Goal: Information Seeking & Learning: Learn about a topic

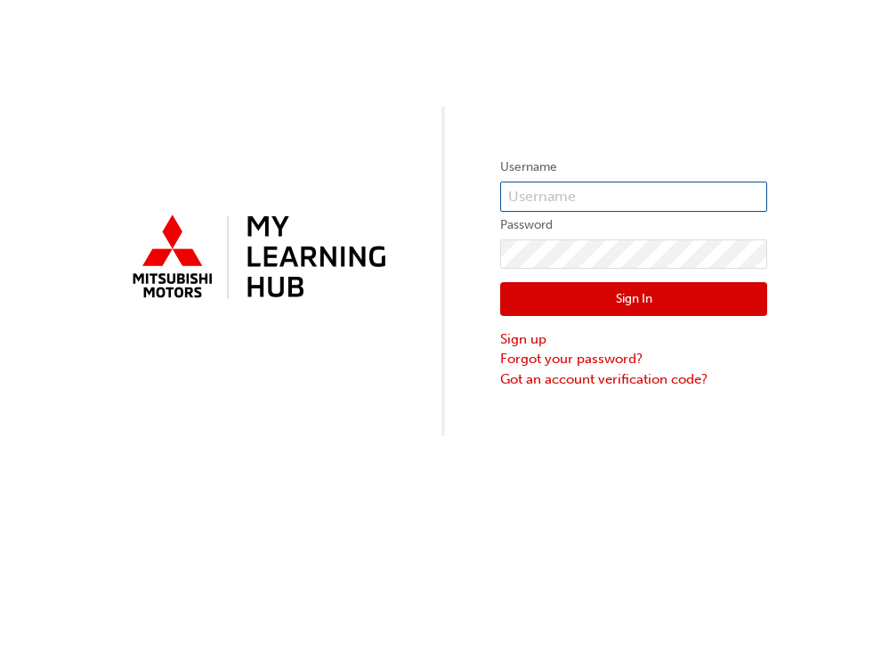
click at [556, 200] on input "text" at bounding box center [633, 197] width 267 height 30
click at [552, 198] on input "text" at bounding box center [633, 197] width 267 height 30
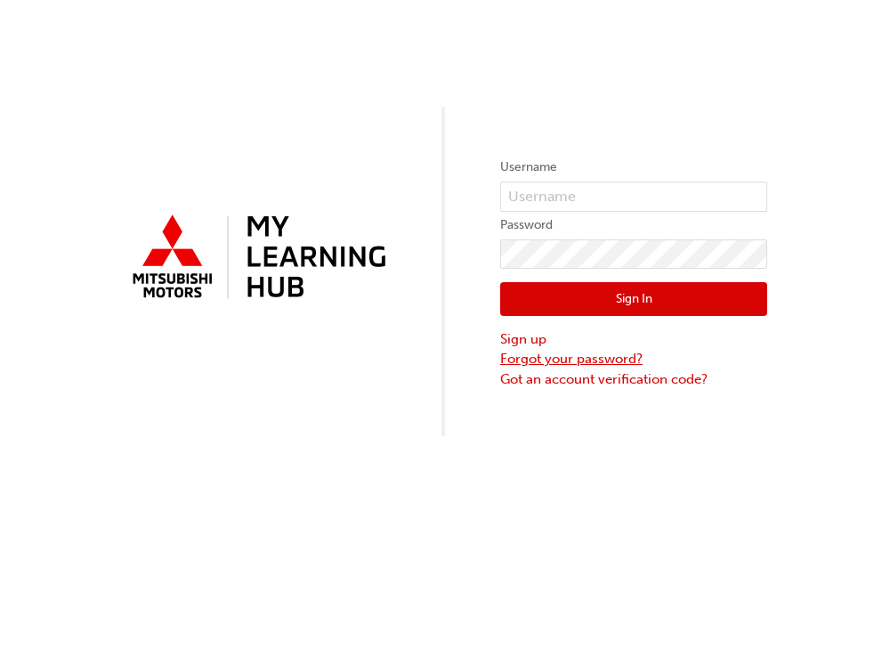
click at [626, 361] on link "Forgot your password?" at bounding box center [633, 359] width 267 height 20
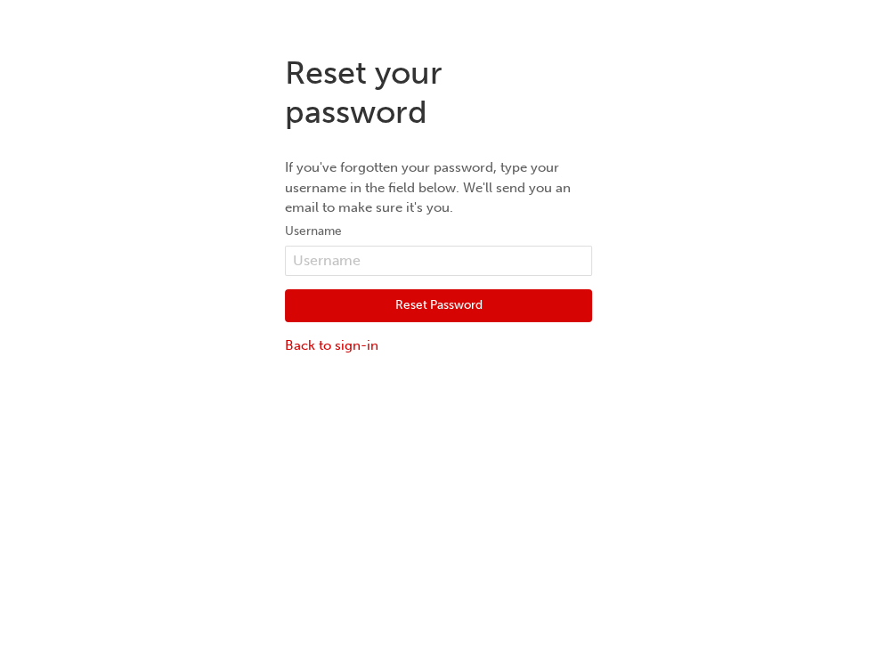
scroll to position [39, 0]
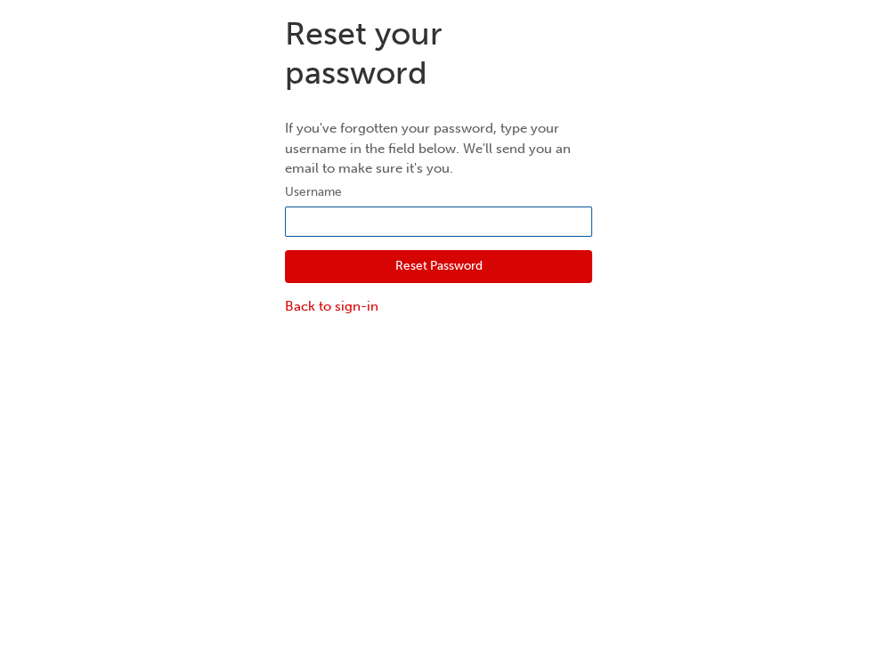
click at [349, 228] on input "text" at bounding box center [438, 222] width 307 height 30
click at [417, 222] on input "00057" at bounding box center [438, 222] width 307 height 30
type input "0005795992"
click button "Reset Password" at bounding box center [438, 267] width 307 height 34
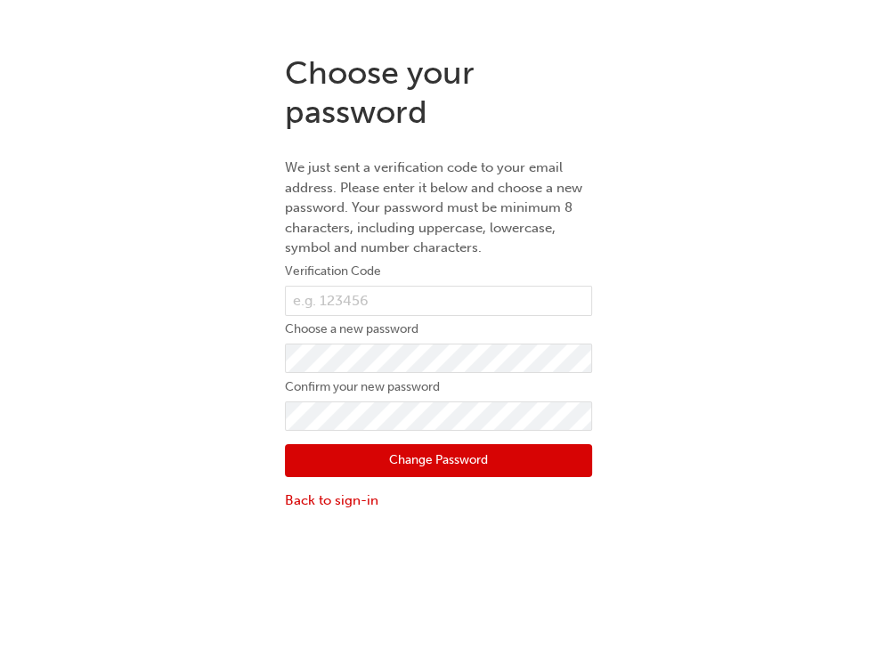
click at [861, 0] on html "Your version of Internet Explorer is outdated and not supported. Please upgrade…" at bounding box center [438, 332] width 877 height 664
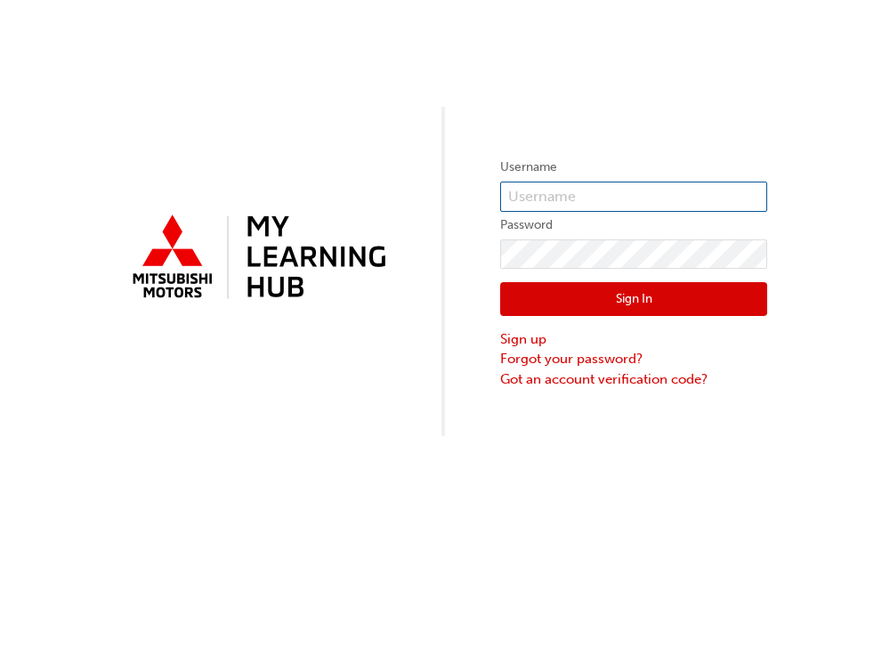
click at [524, 193] on input "text" at bounding box center [633, 197] width 267 height 30
type input "0005795992"
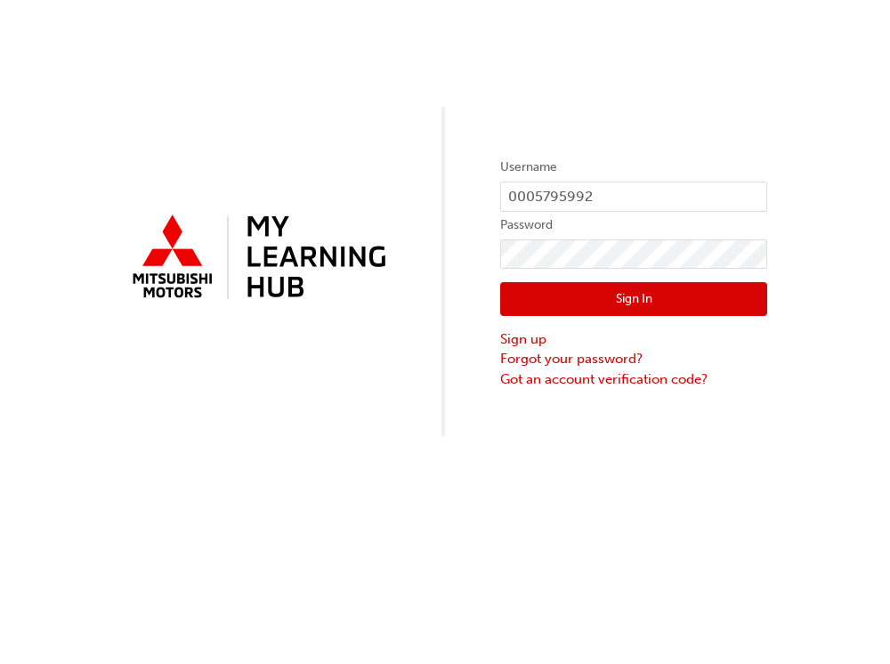
click at [694, 300] on button "Sign In" at bounding box center [633, 299] width 267 height 34
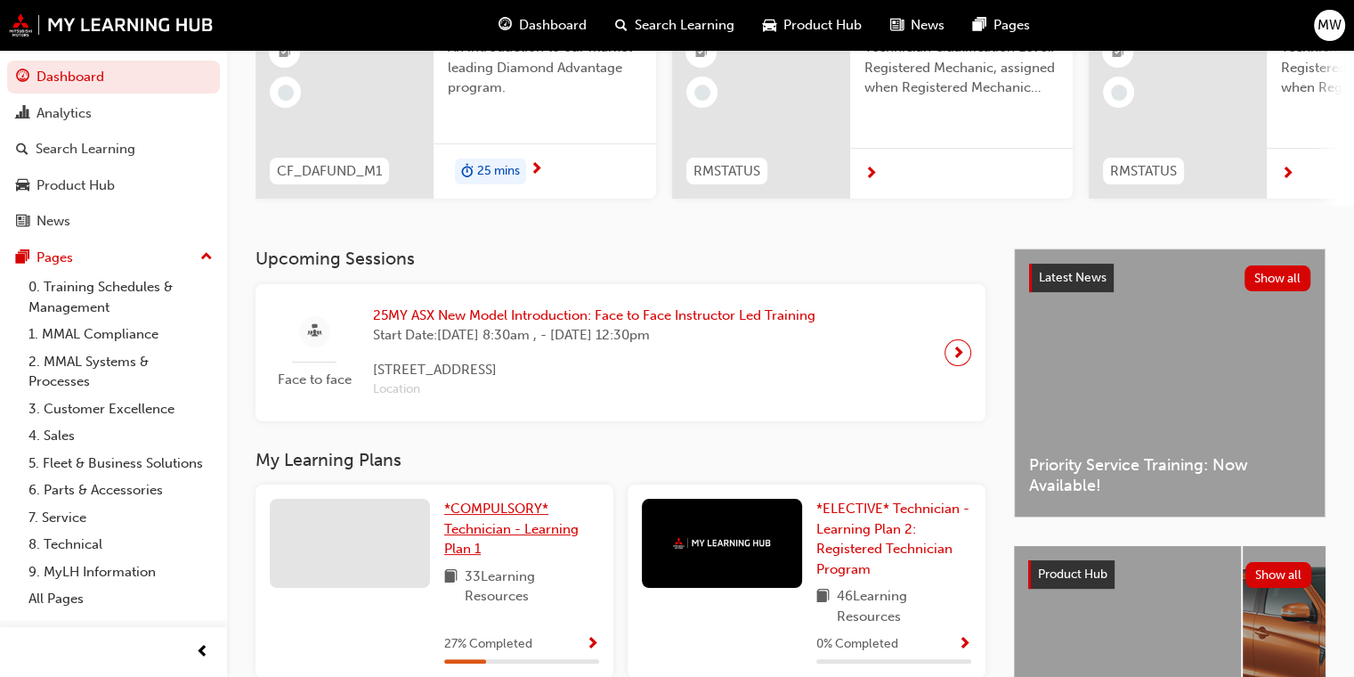
scroll to position [267, 0]
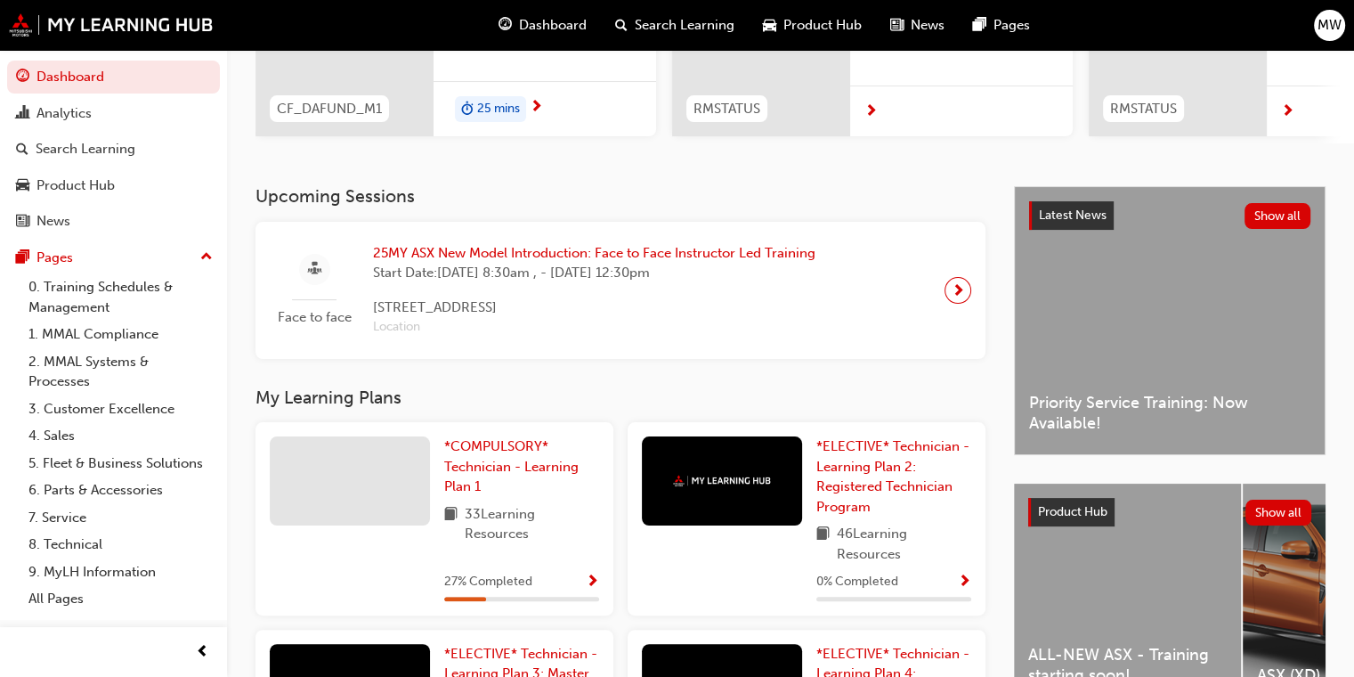
click at [93, 167] on button "Dashboard Analytics Search Learning Product Hub News Pages" at bounding box center [113, 149] width 213 height 184
click at [94, 189] on div "Product Hub" at bounding box center [76, 185] width 78 height 20
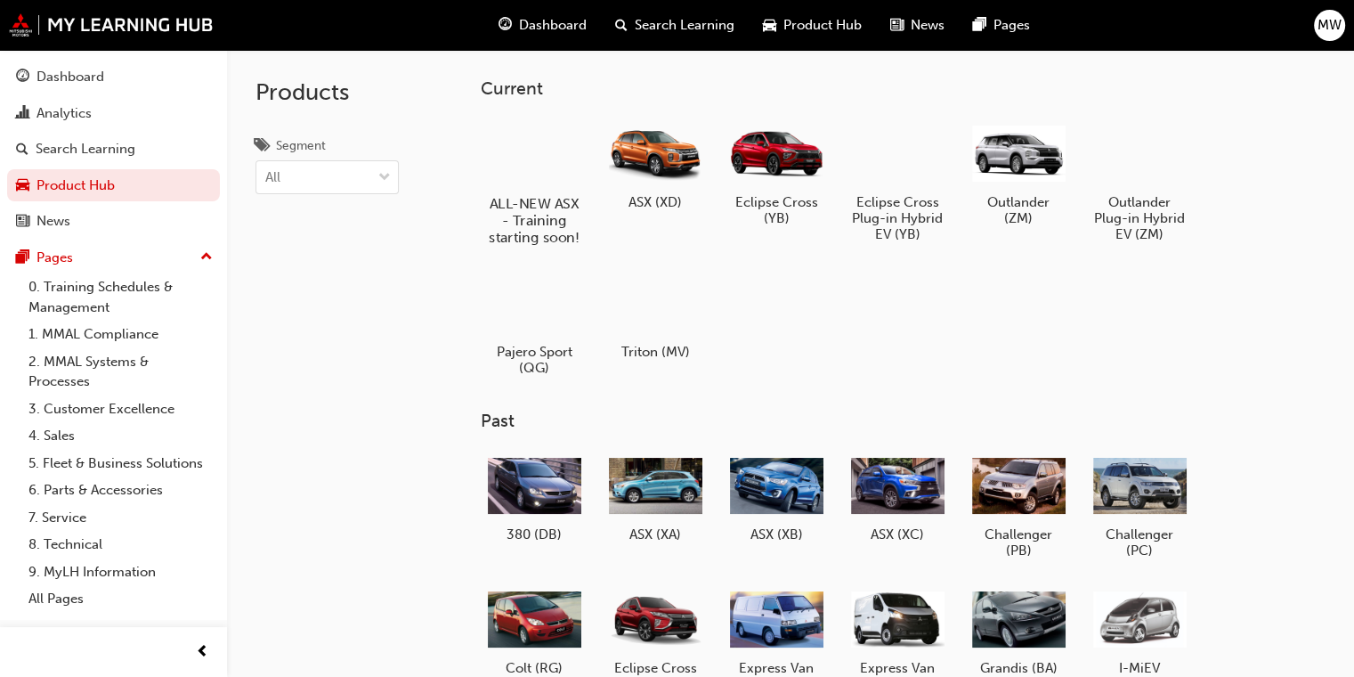
click at [508, 181] on div at bounding box center [534, 152] width 99 height 71
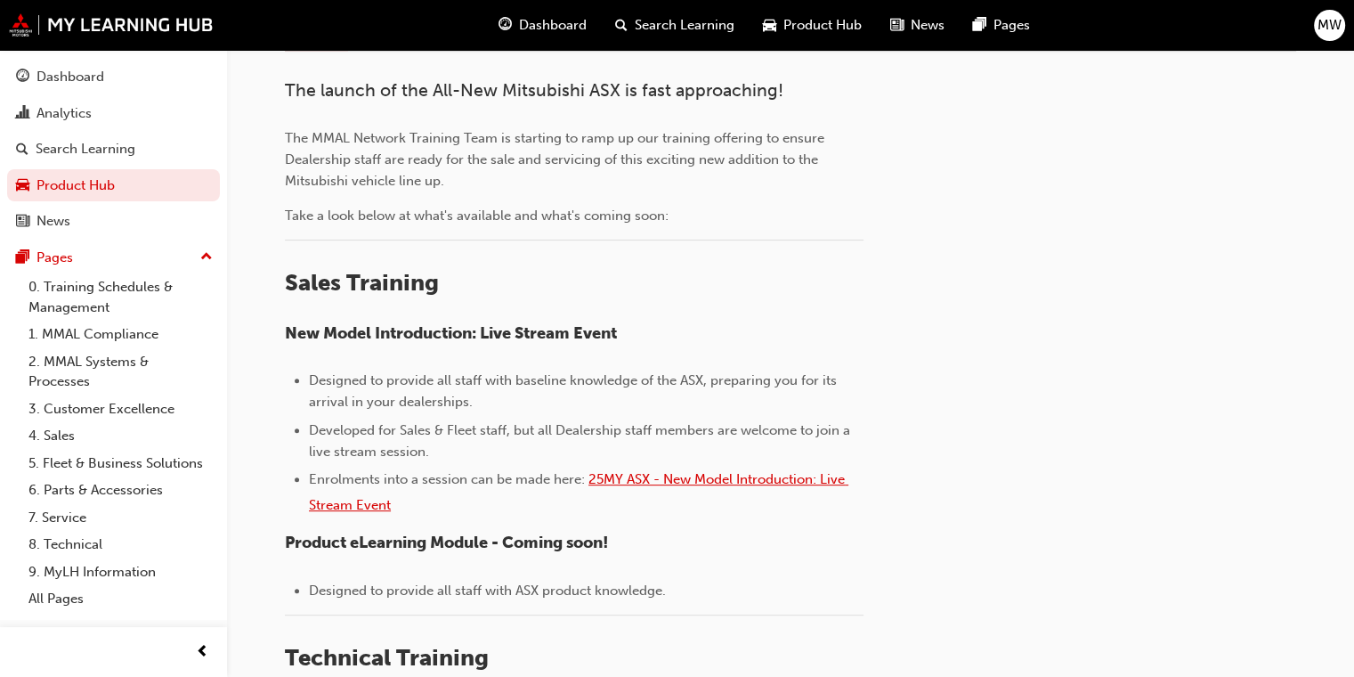
scroll to position [534, 0]
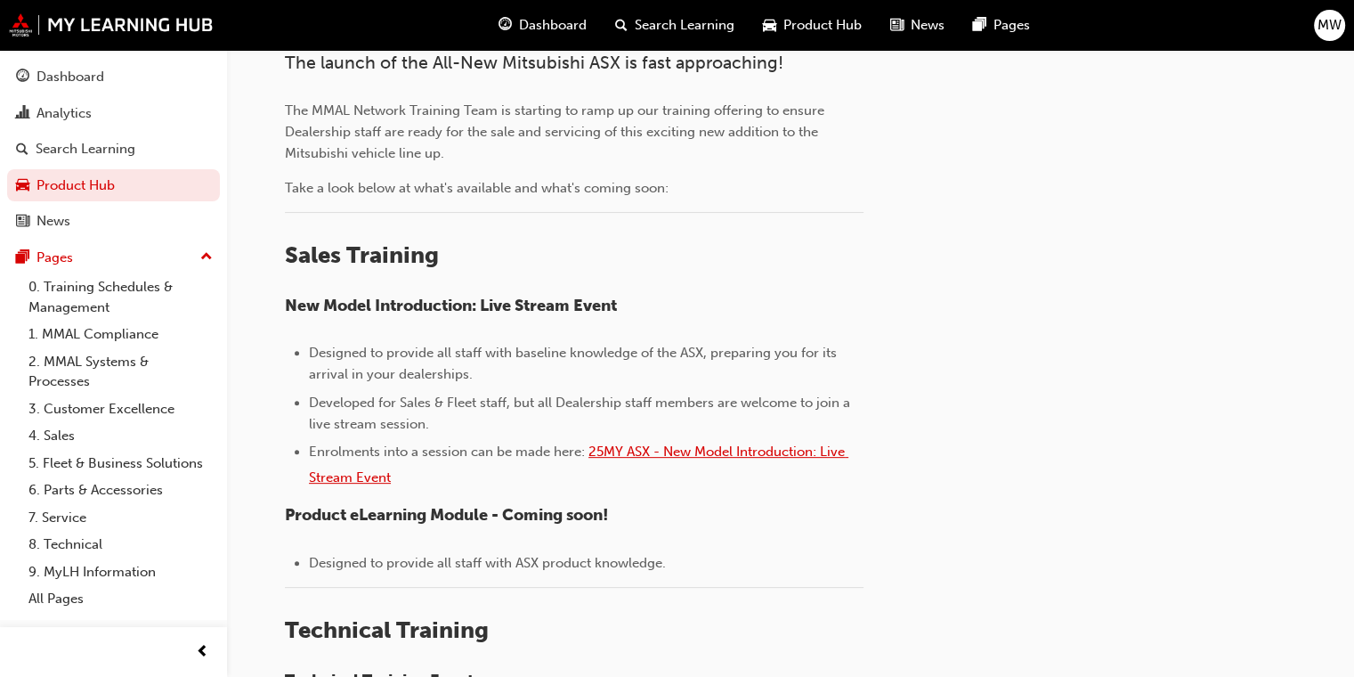
click at [696, 449] on span "25MY ASX - New Model Introduction: Live Stream Event" at bounding box center [579, 464] width 540 height 42
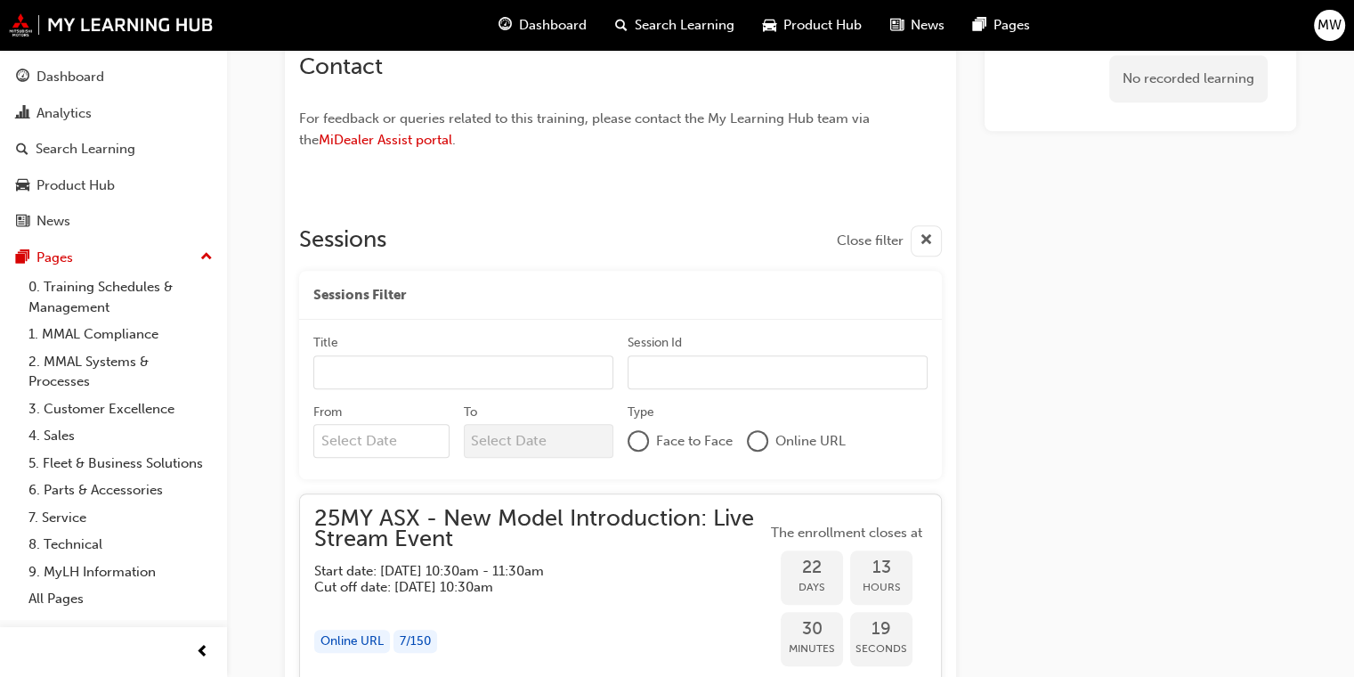
scroll to position [1344, 0]
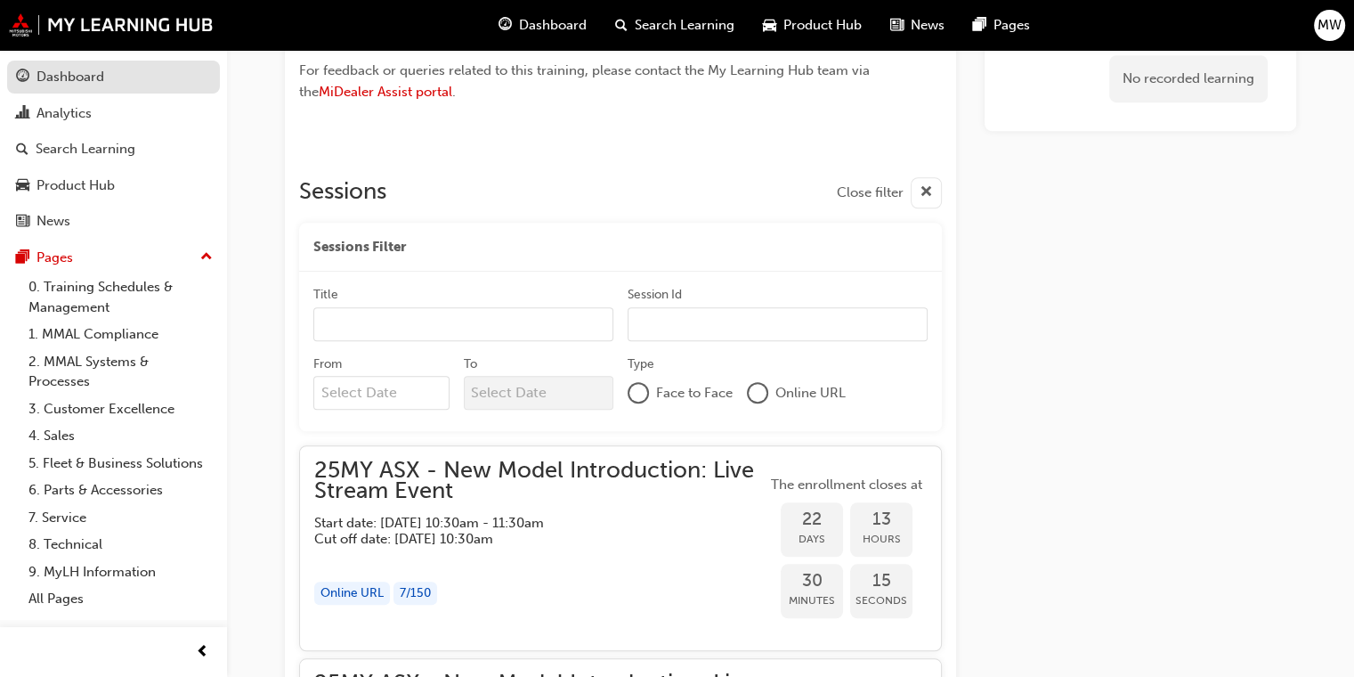
click at [61, 79] on div "Dashboard" at bounding box center [71, 77] width 68 height 20
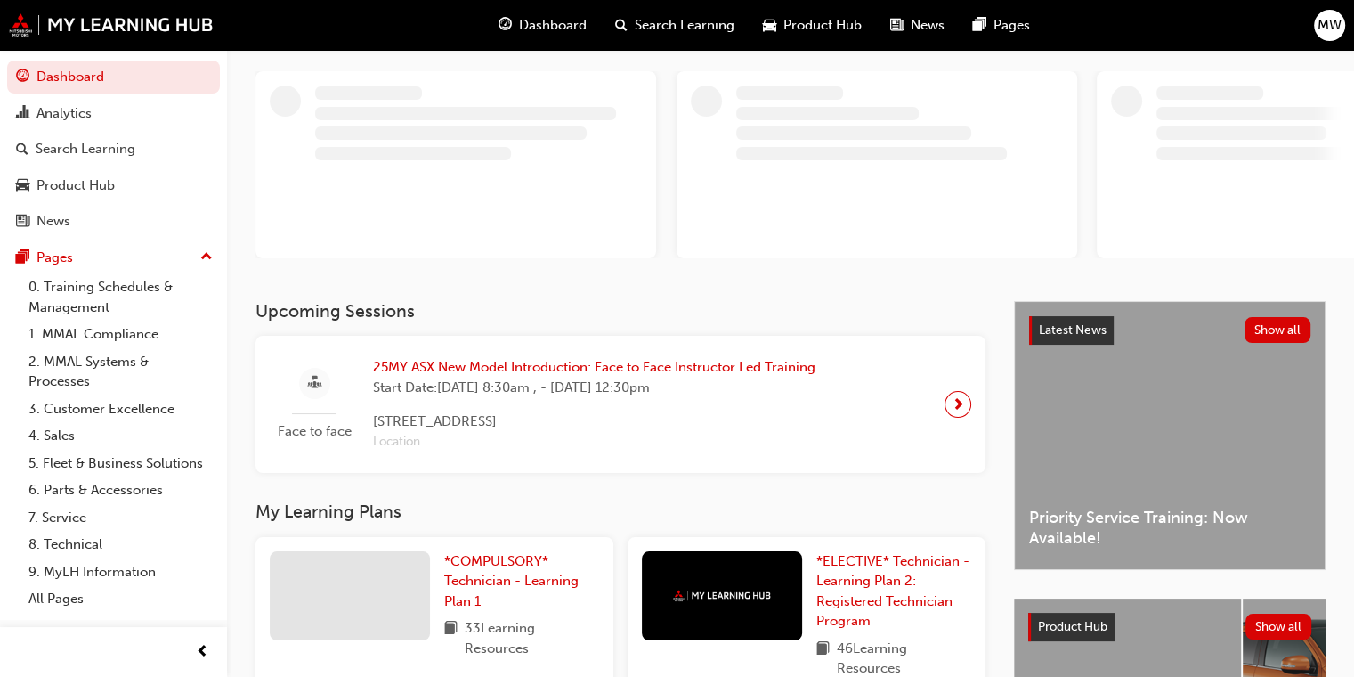
scroll to position [178, 0]
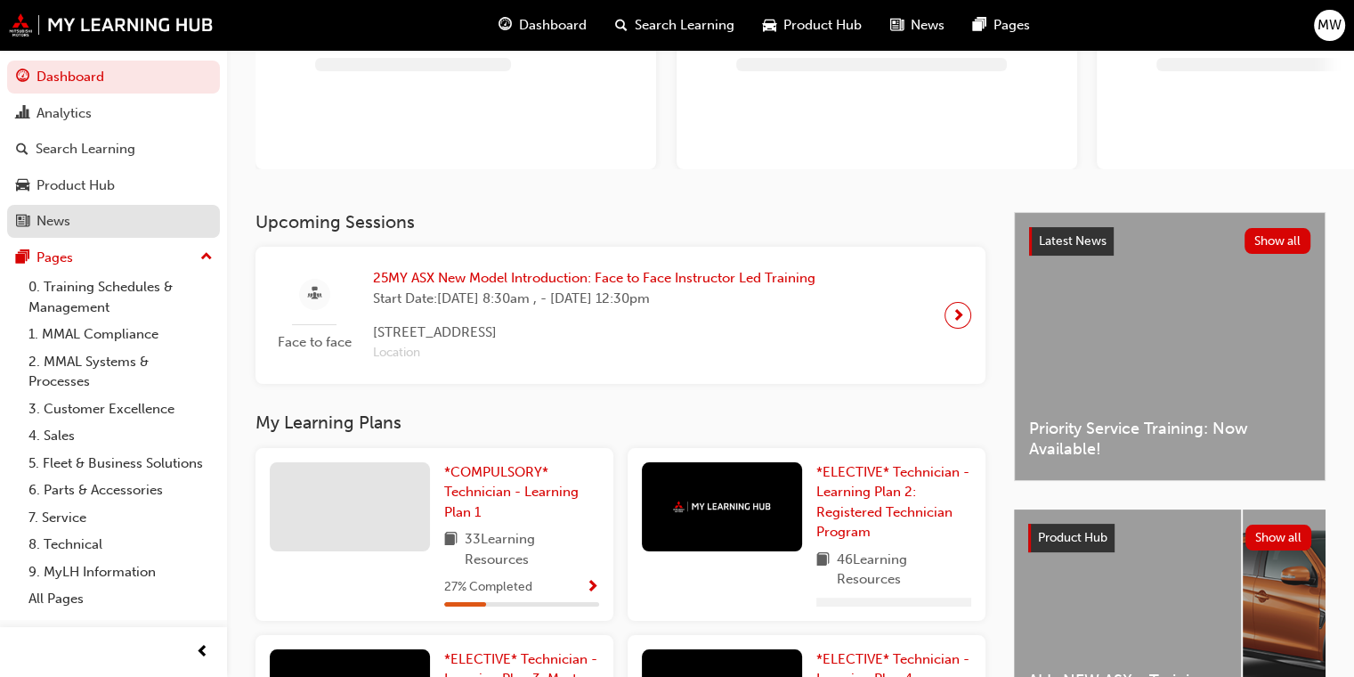
click at [61, 208] on link "News" at bounding box center [113, 221] width 213 height 33
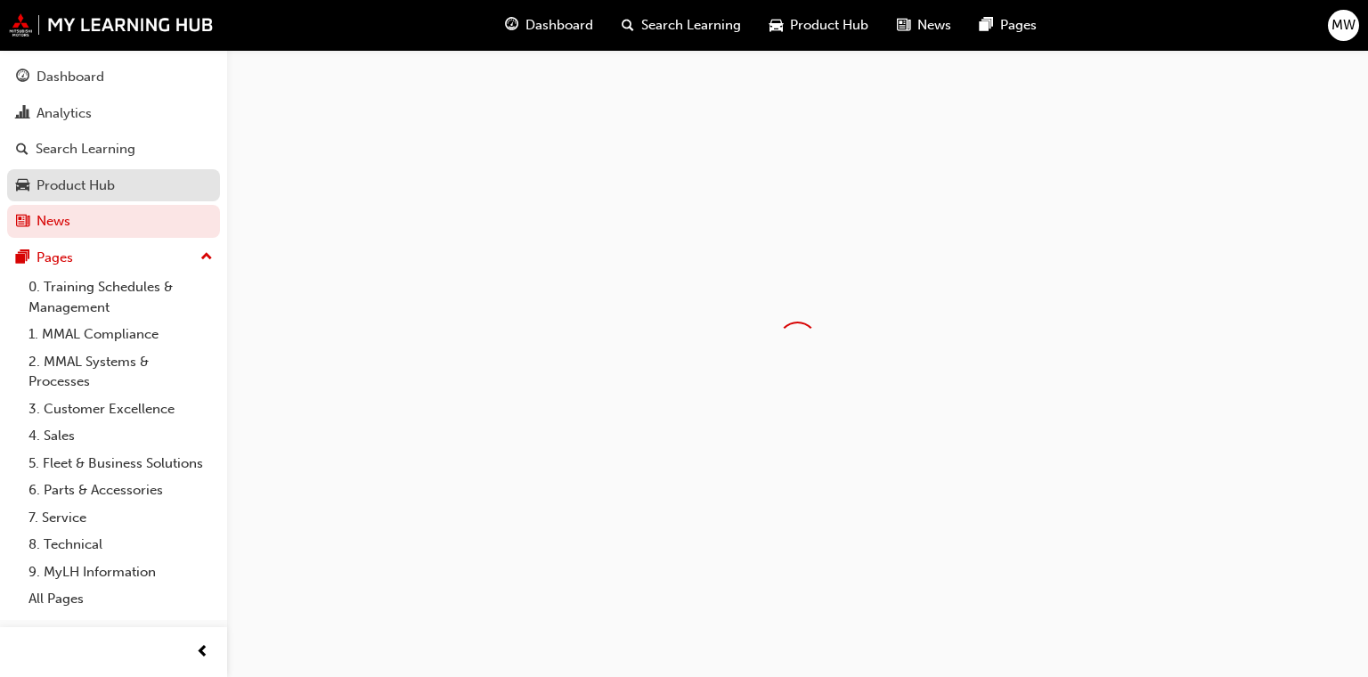
click at [62, 195] on div "Product Hub" at bounding box center [76, 185] width 78 height 20
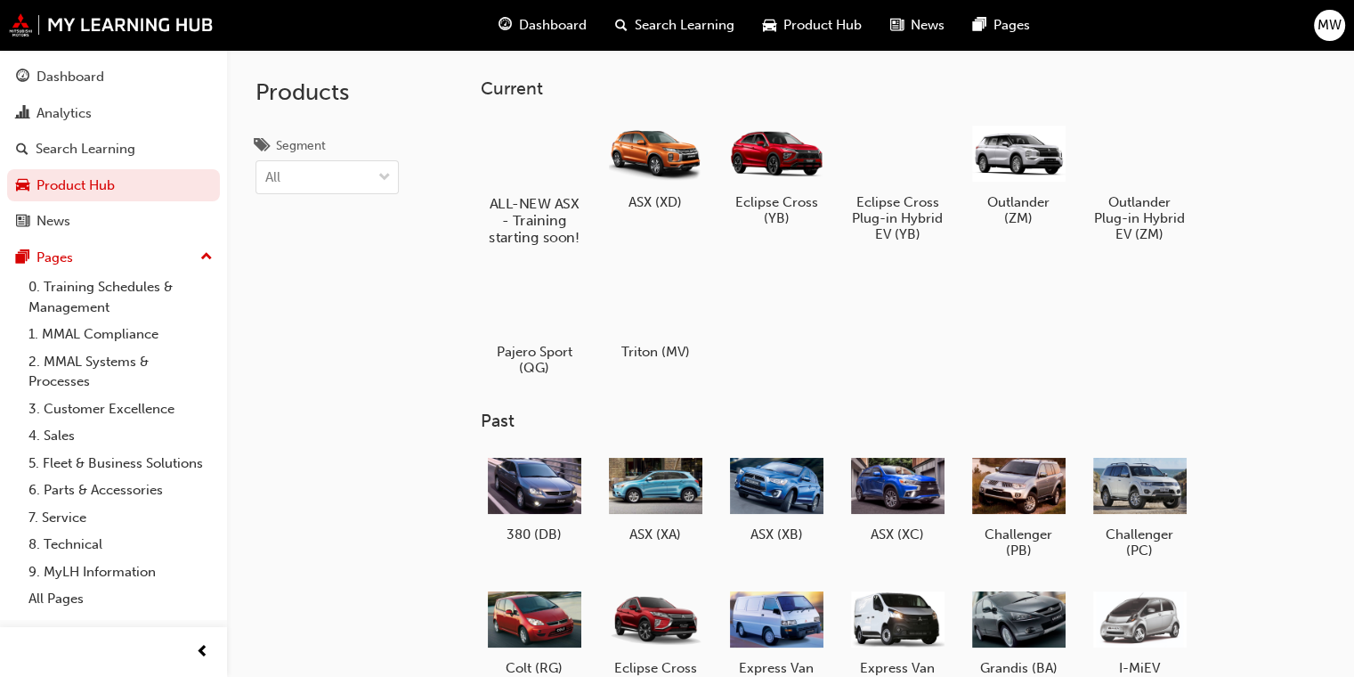
click at [544, 180] on div at bounding box center [534, 152] width 99 height 71
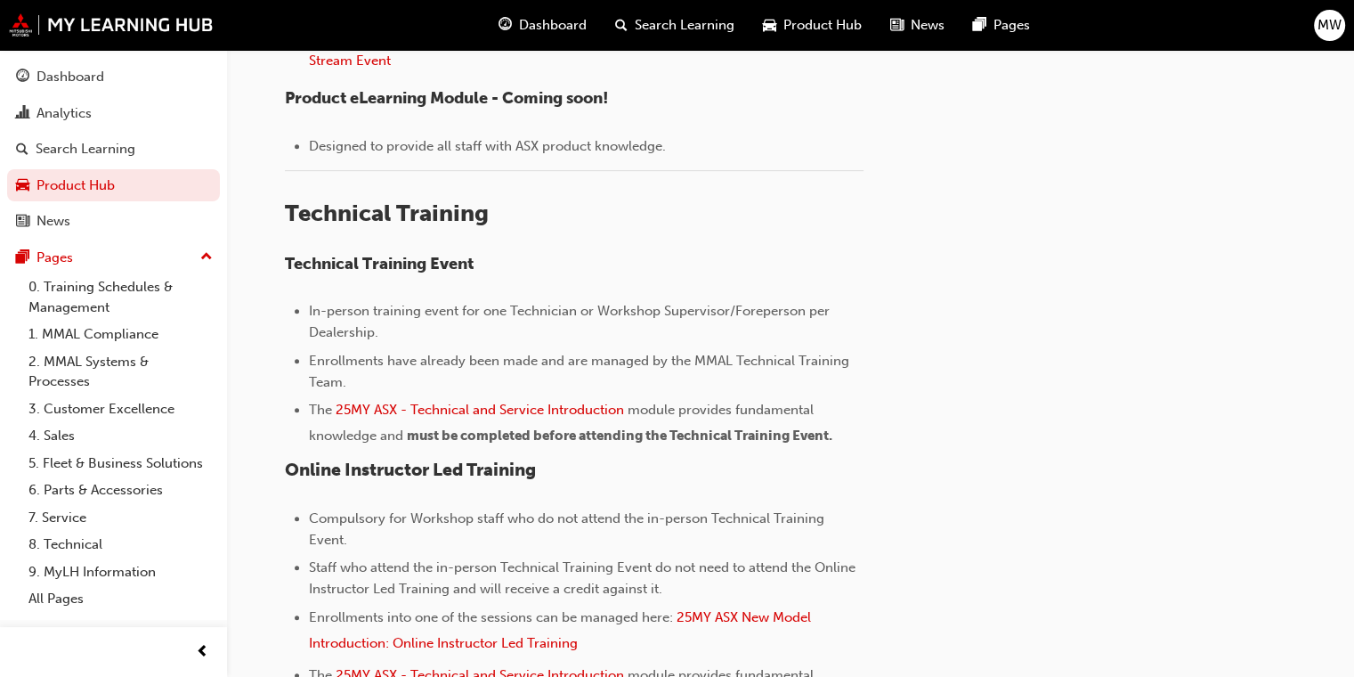
scroll to position [980, 0]
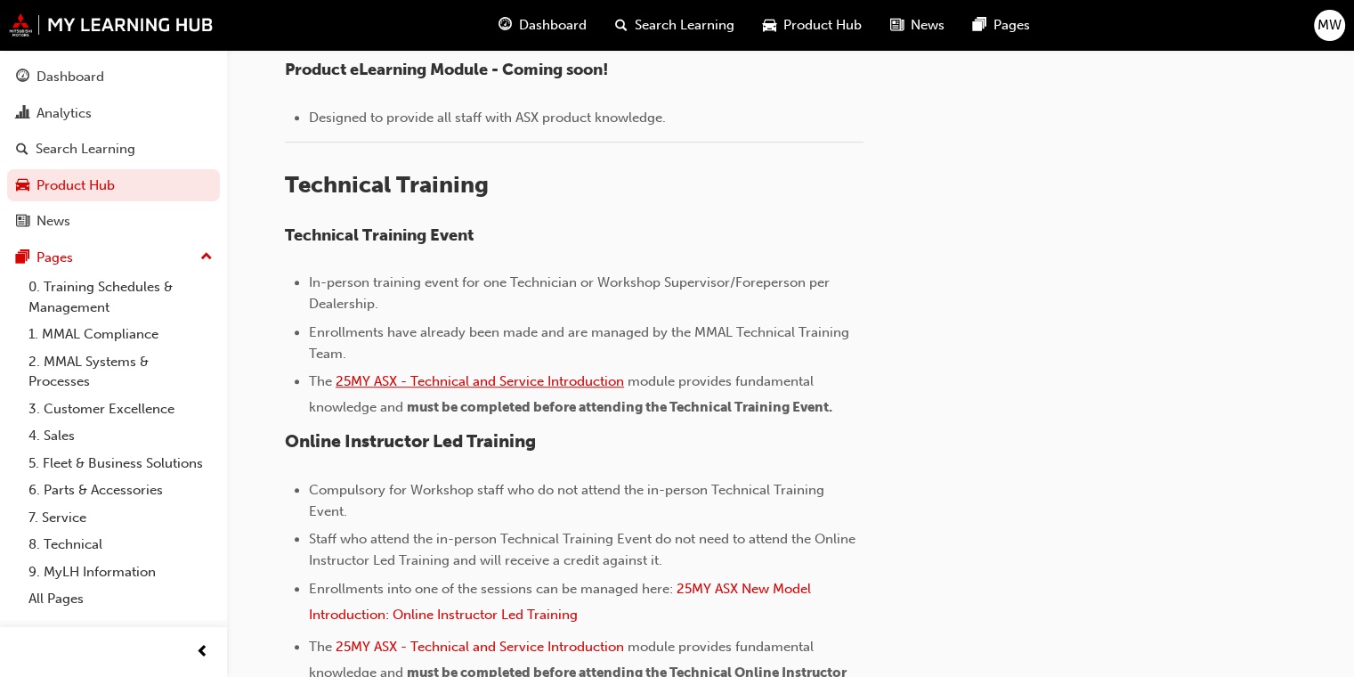
click at [509, 373] on span "25MY ASX - Technical and Service Introduction" at bounding box center [480, 381] width 289 height 16
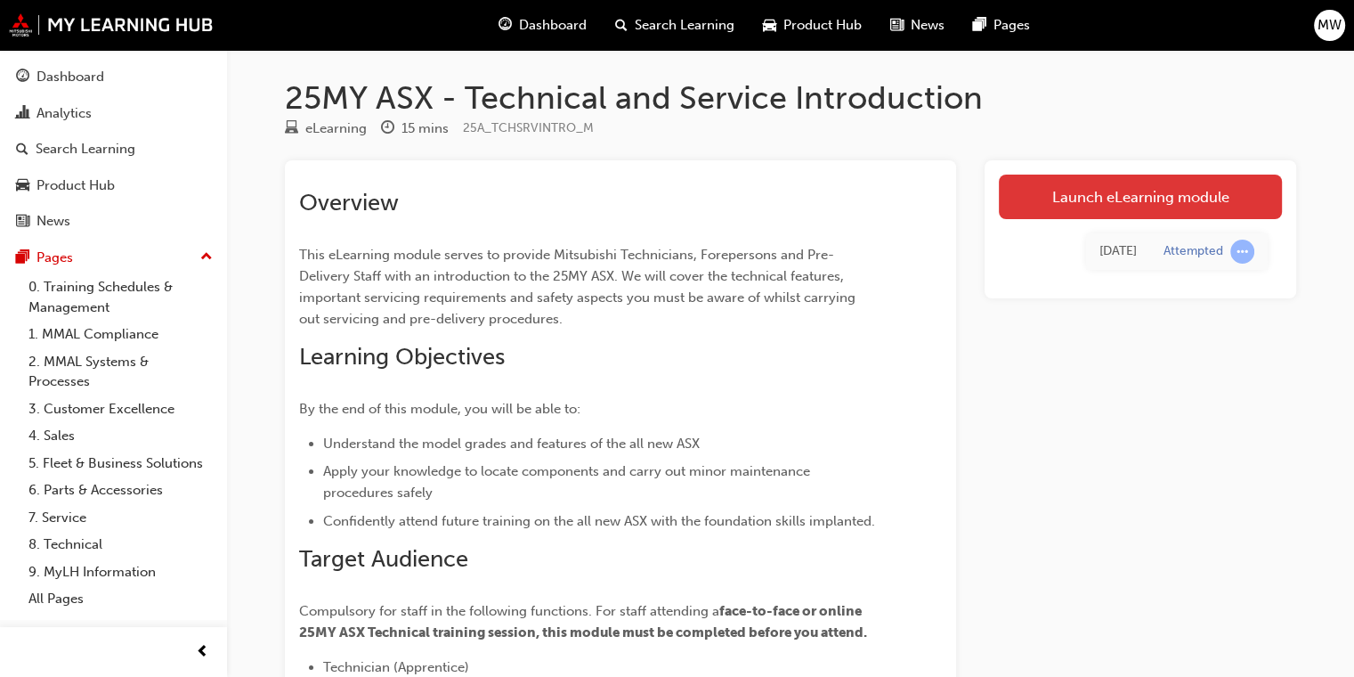
click at [1156, 195] on link "Launch eLearning module" at bounding box center [1140, 197] width 283 height 45
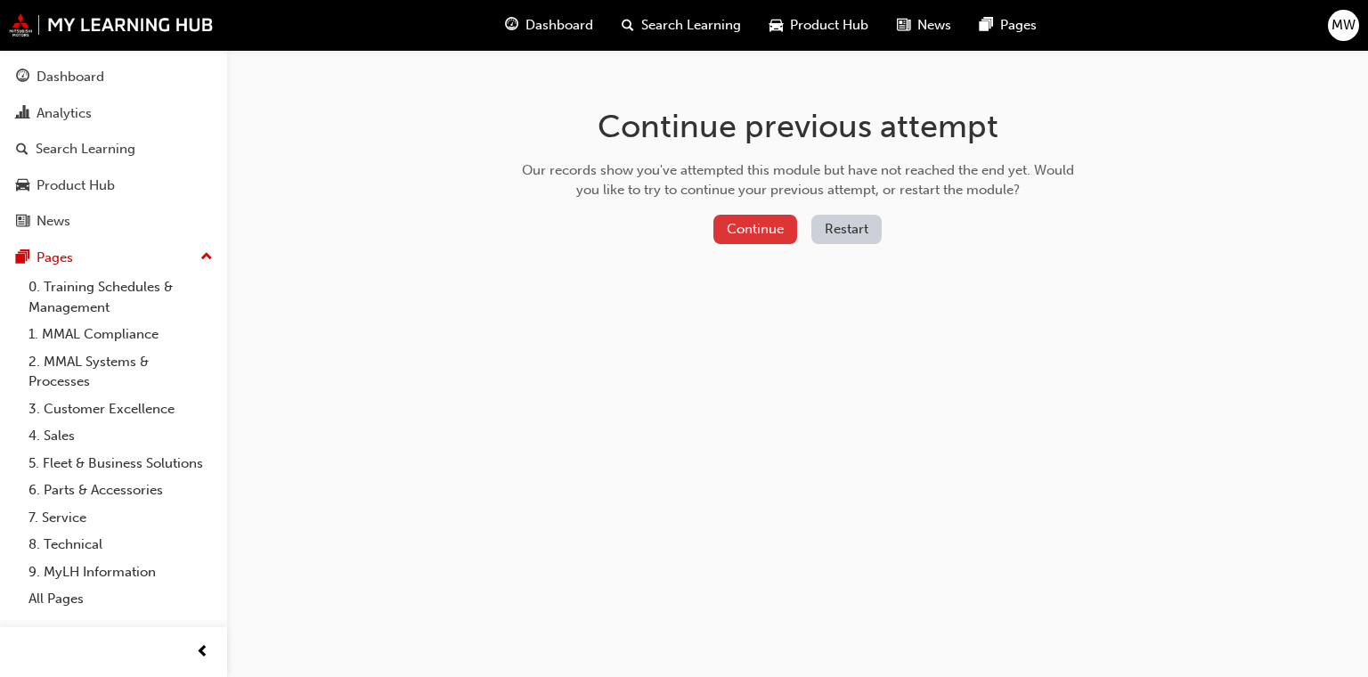
click at [716, 220] on button "Continue" at bounding box center [755, 229] width 84 height 29
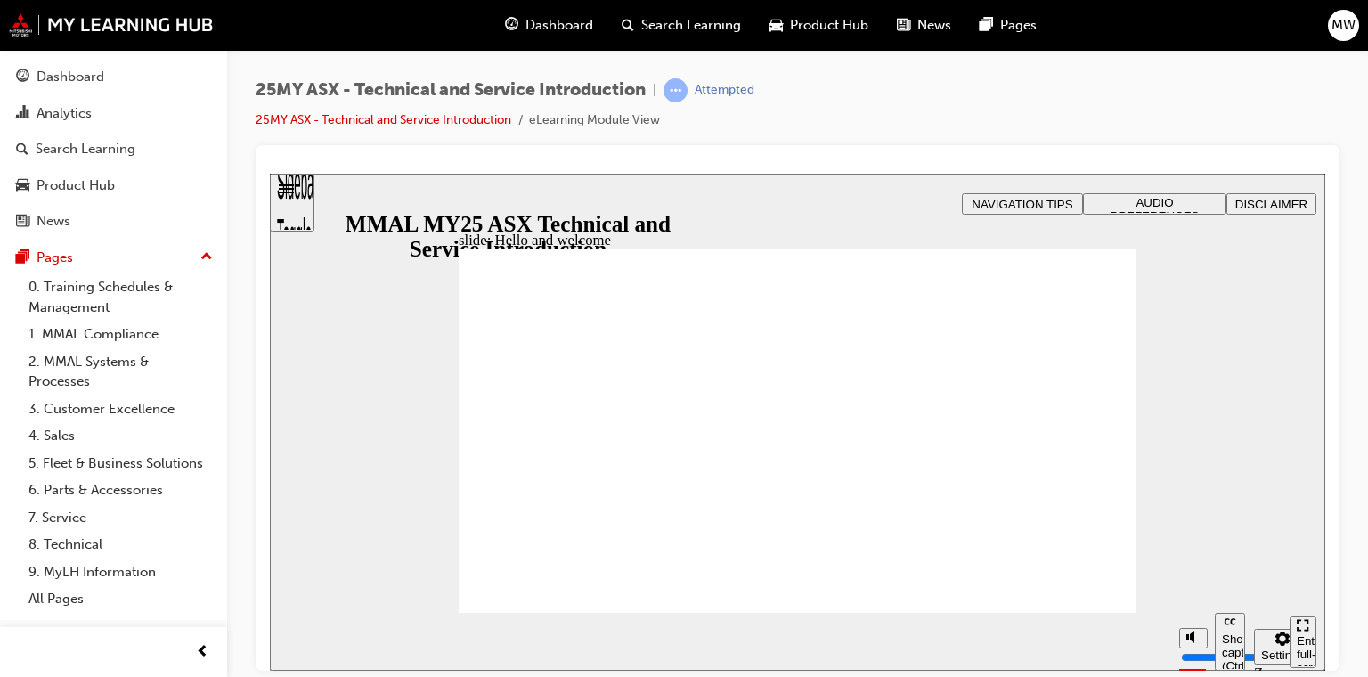
click at [1309, 646] on div "Enter full-screen (Ctrl+Alt+F)" at bounding box center [1303, 652] width 12 height 69
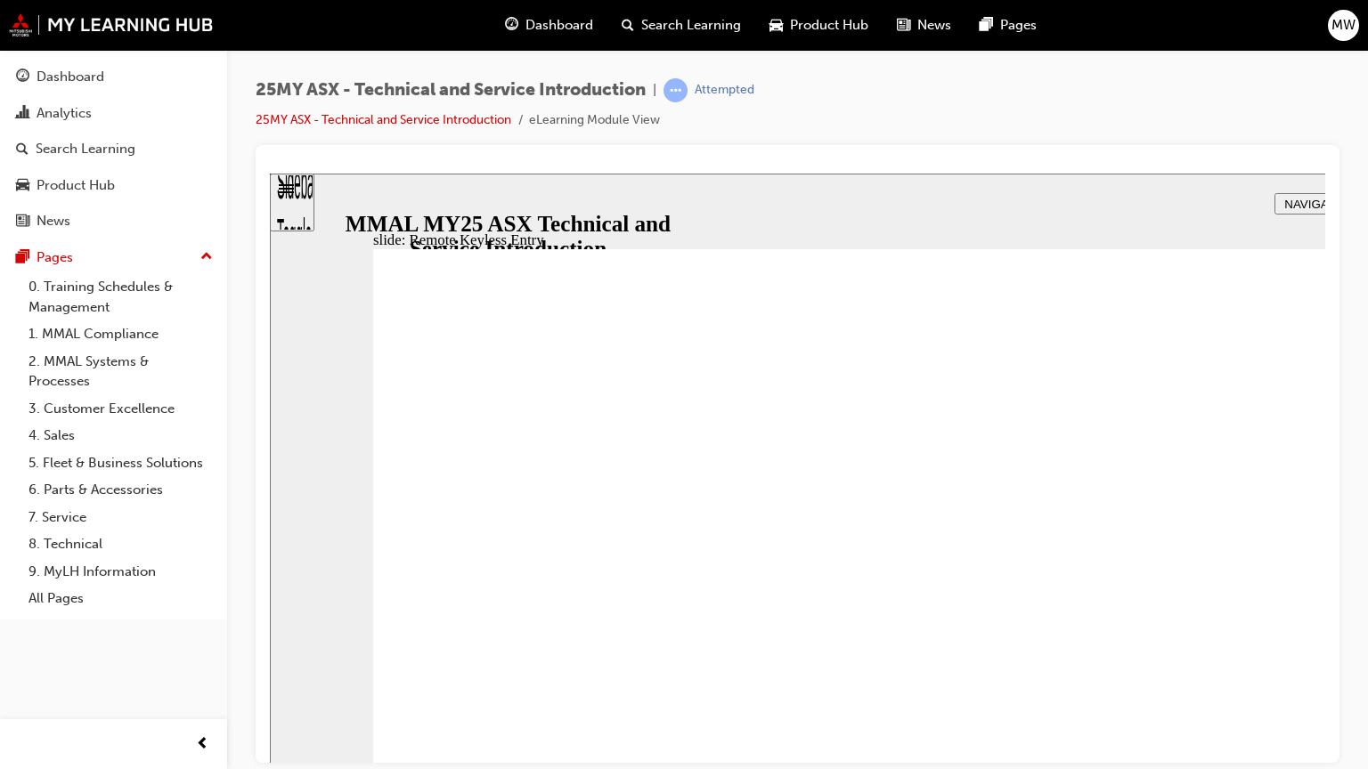
drag, startPoint x: 1495, startPoint y: 283, endPoint x: 1492, endPoint y: 271, distance: 13.0
type input "21"
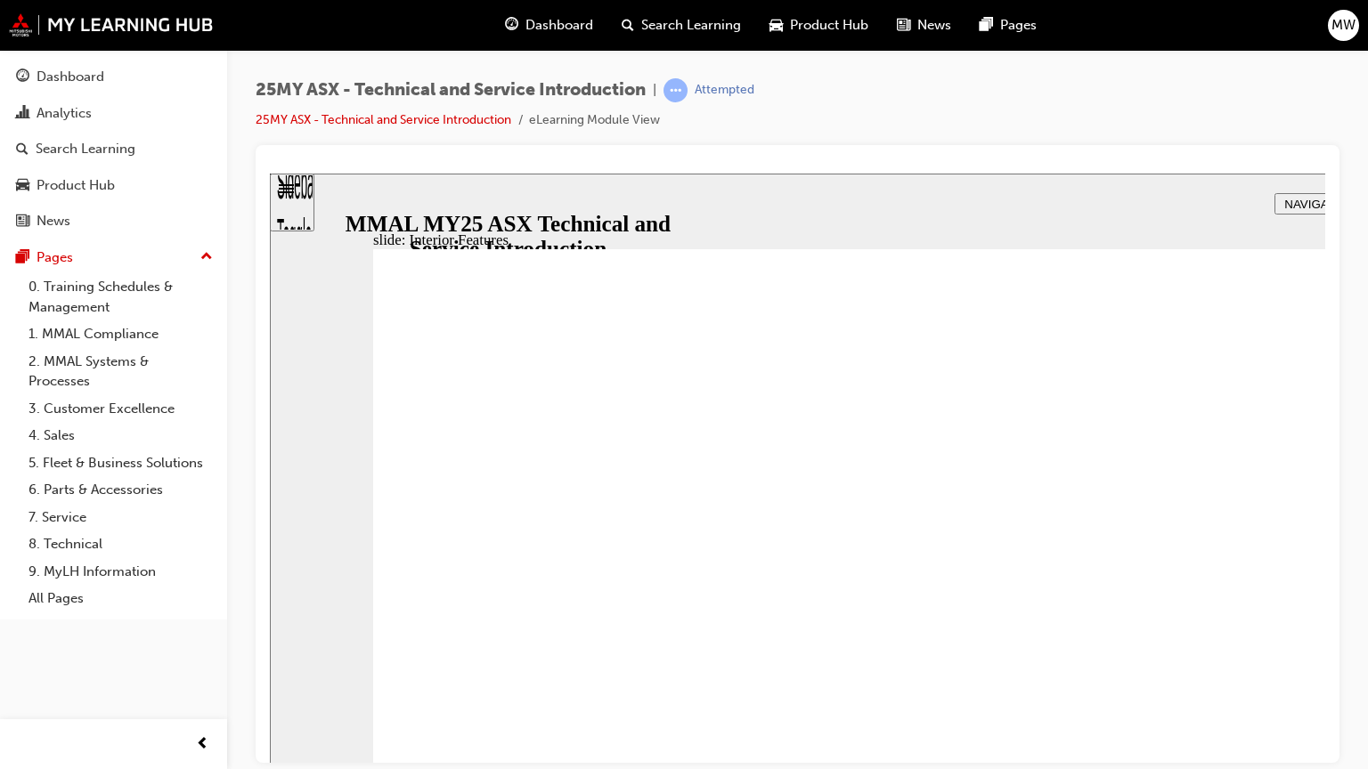
type input "17"
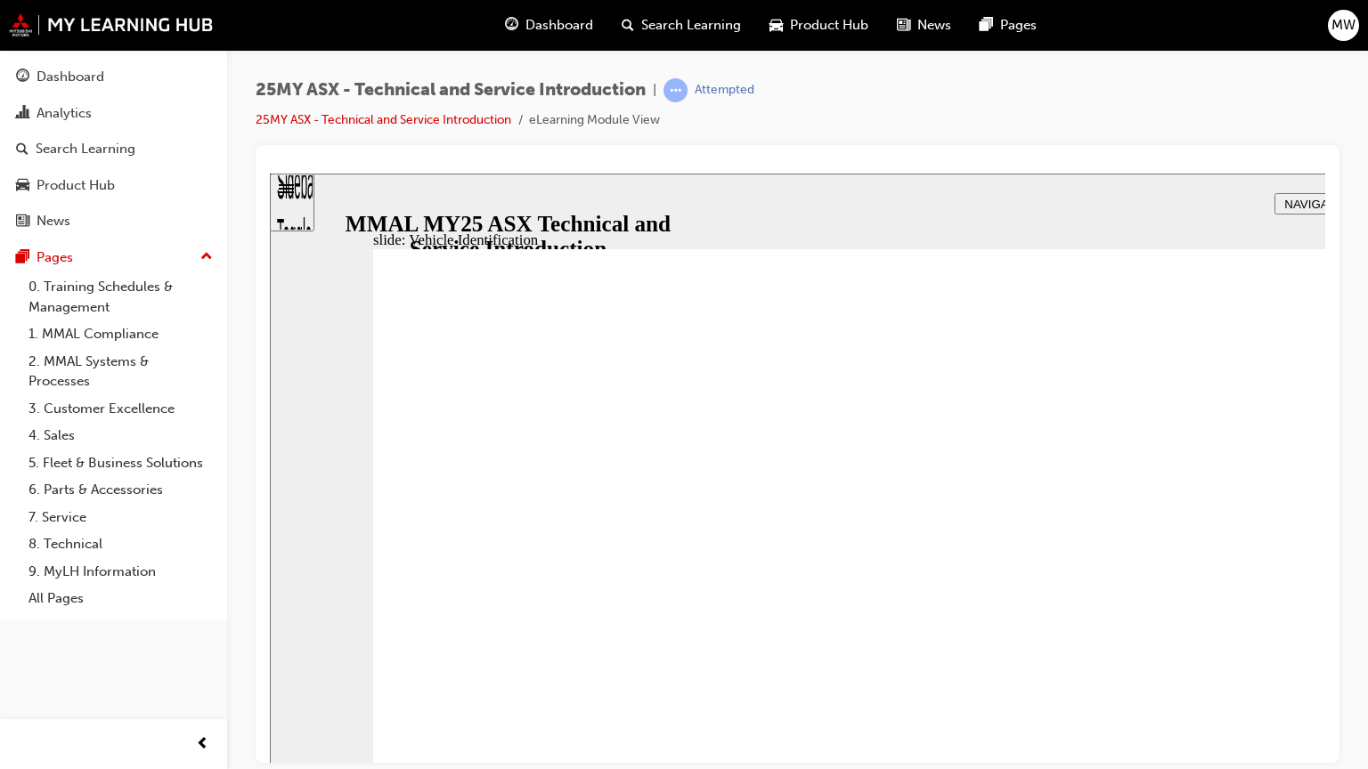
drag, startPoint x: 1483, startPoint y: 332, endPoint x: 1474, endPoint y: 346, distance: 16.1
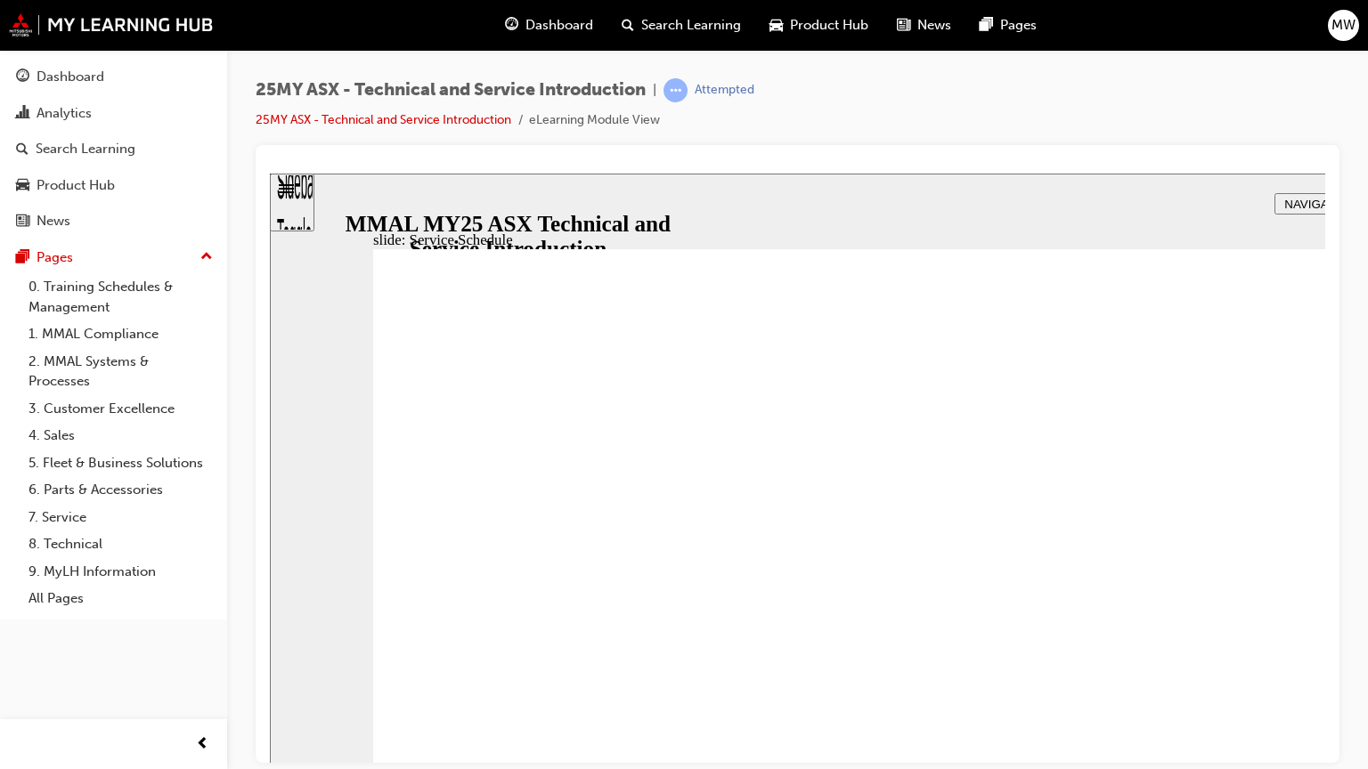
radio input "true"
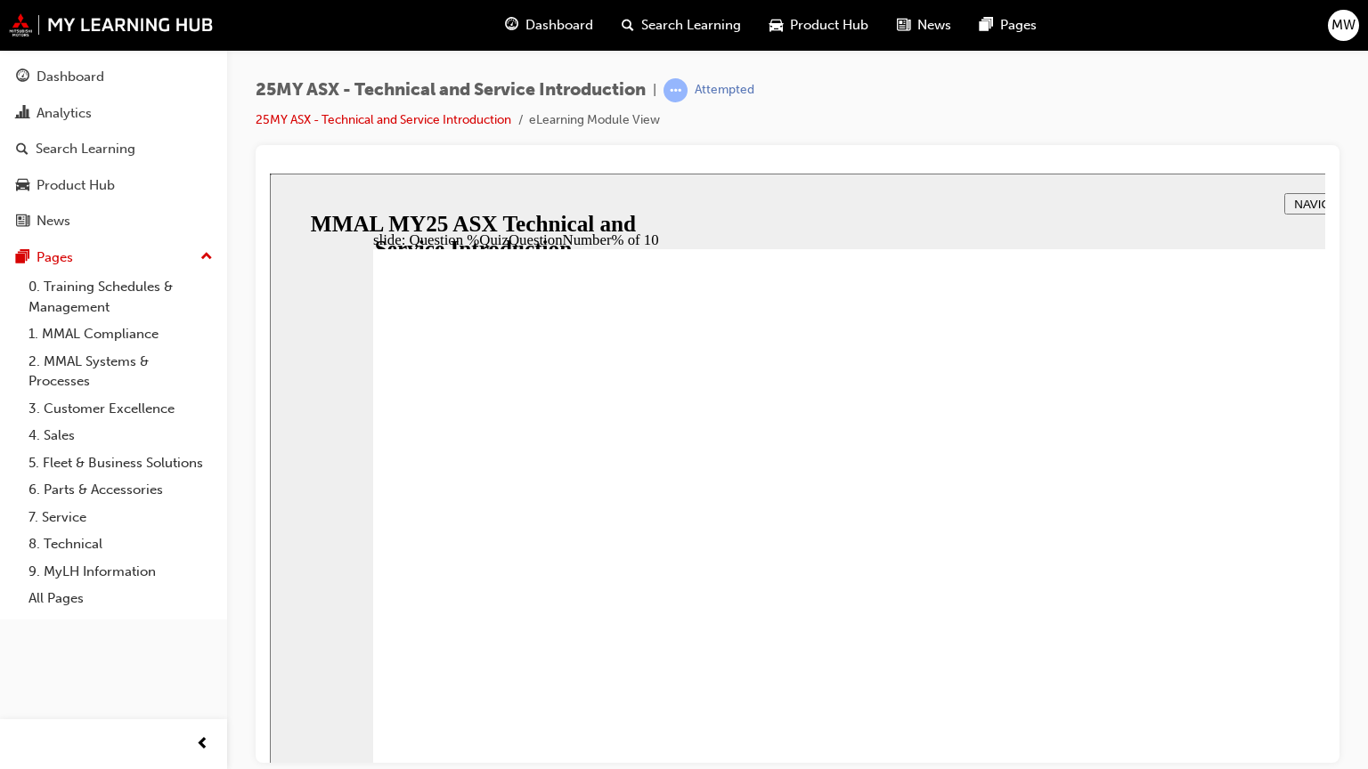
radio input "true"
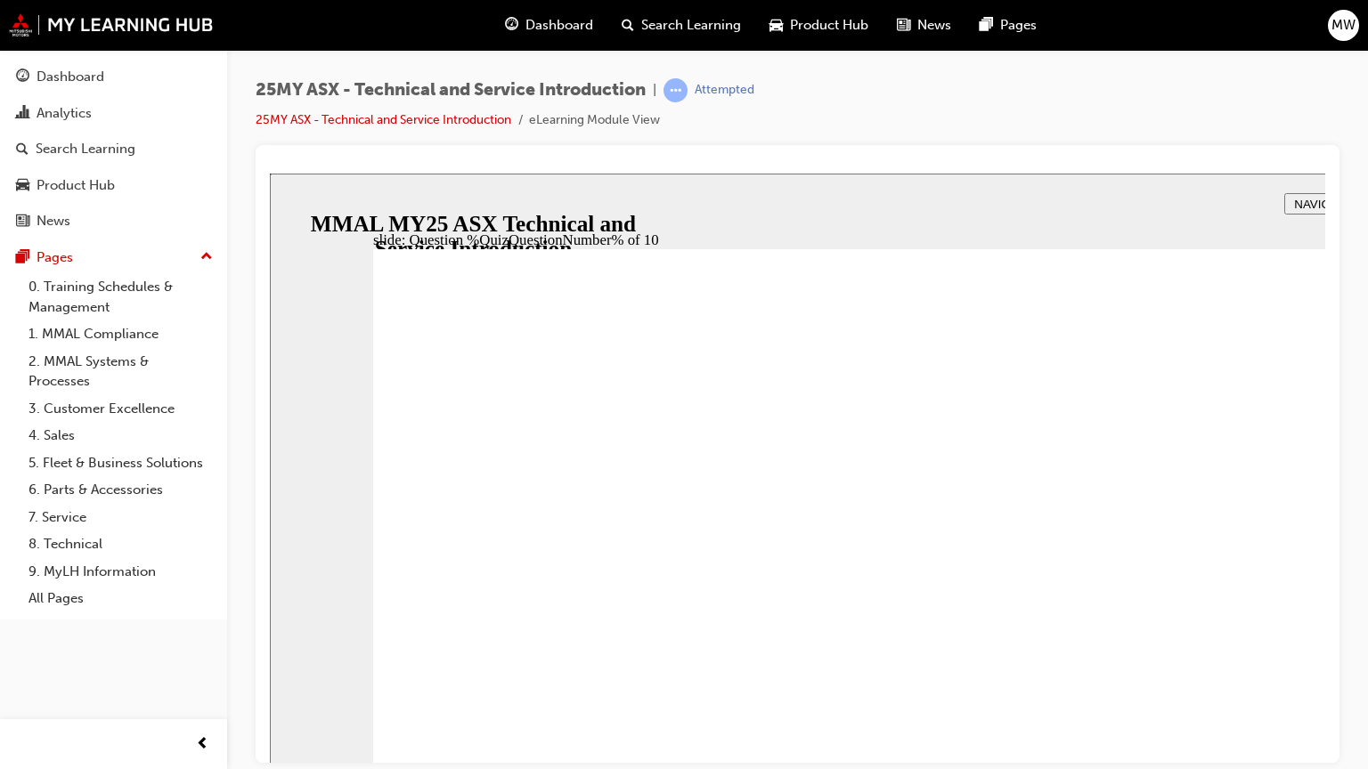
radio input "true"
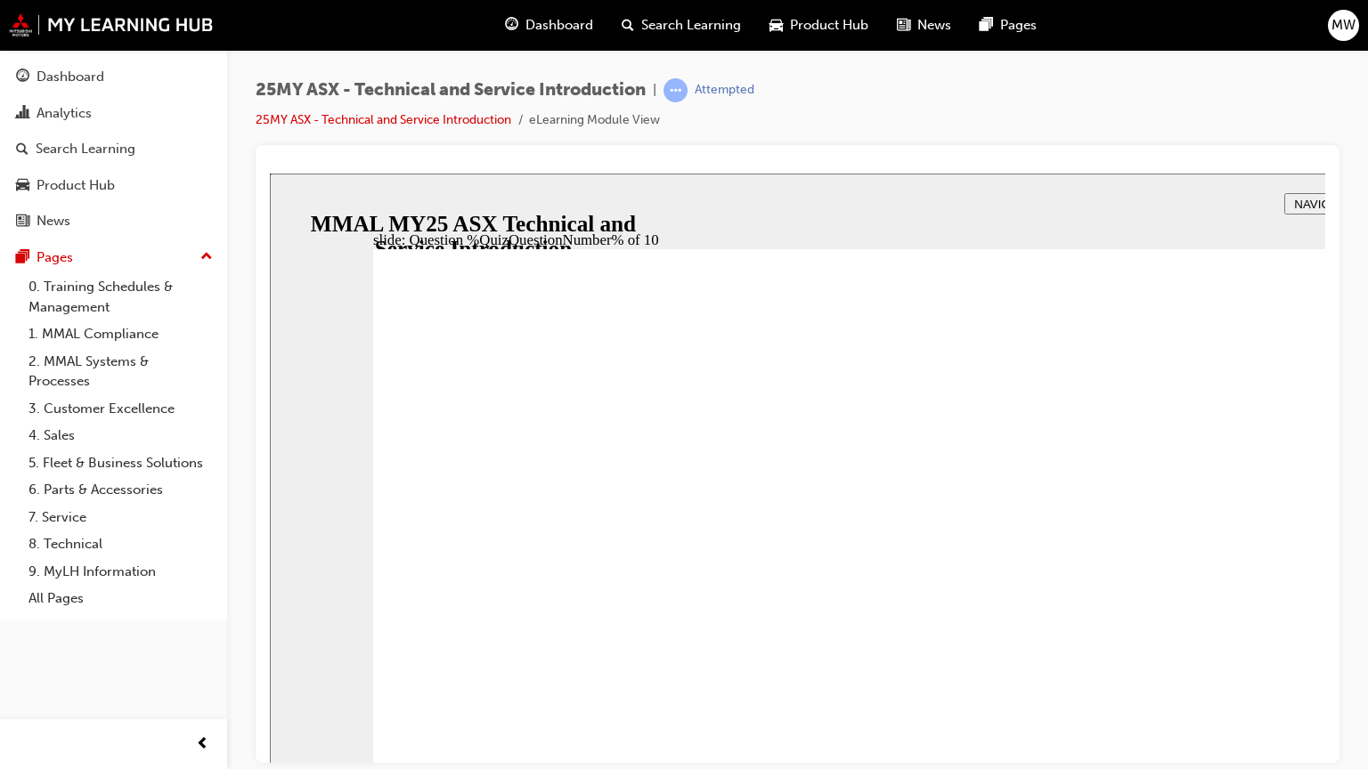
radio input "true"
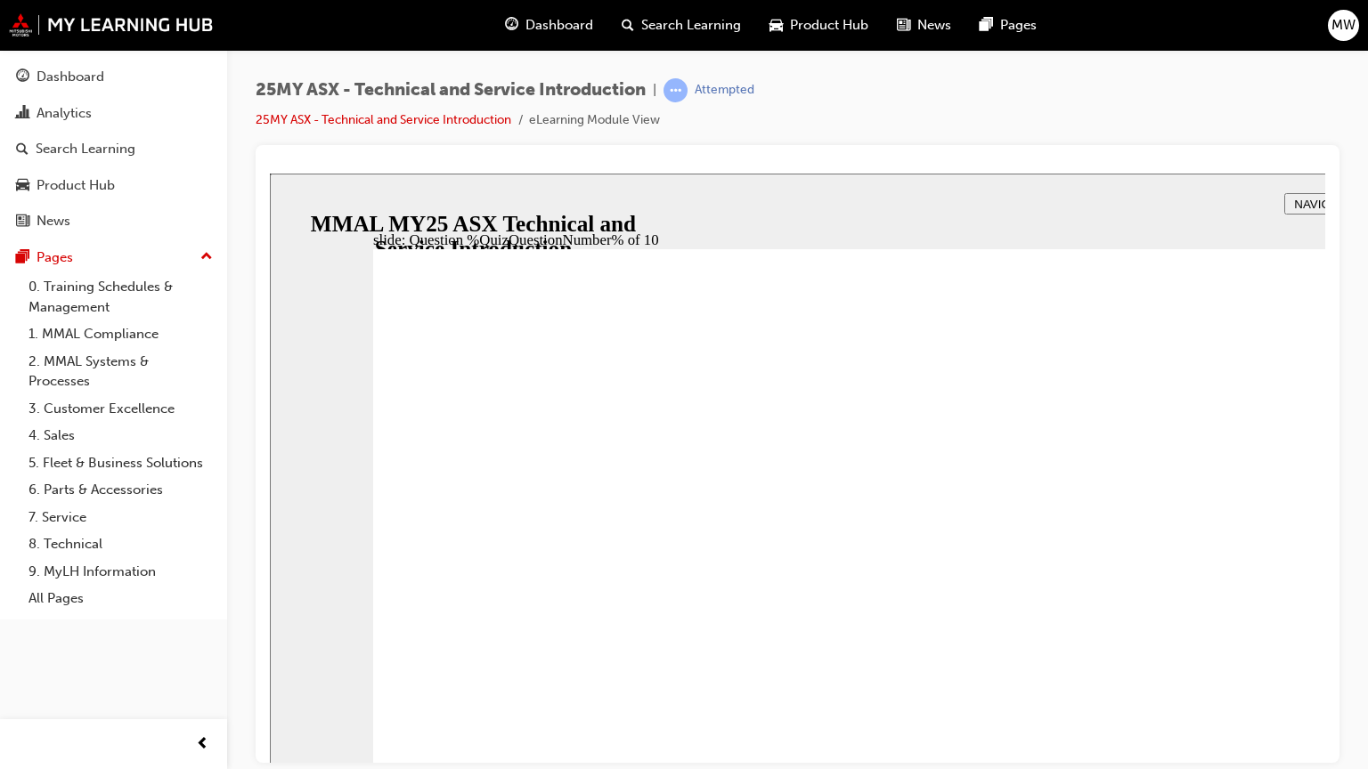
radio input "true"
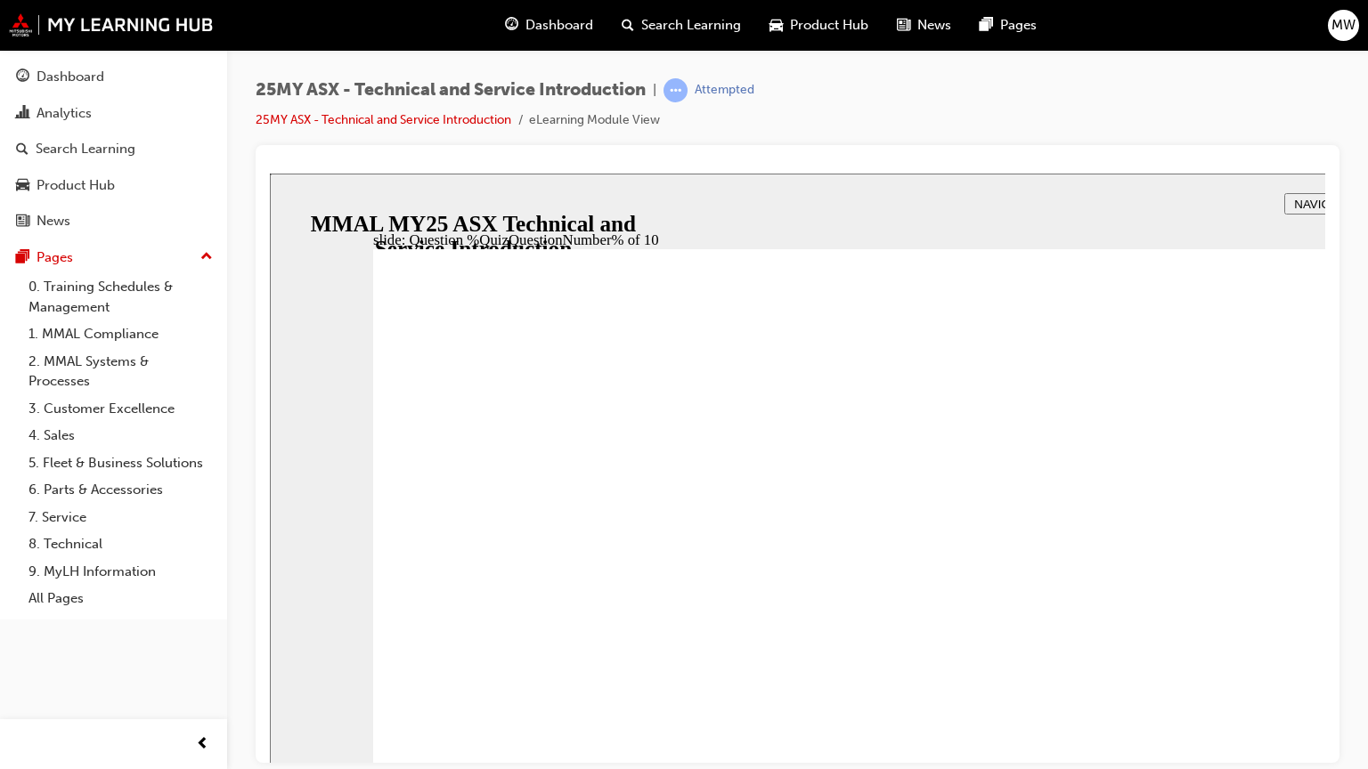
radio input "true"
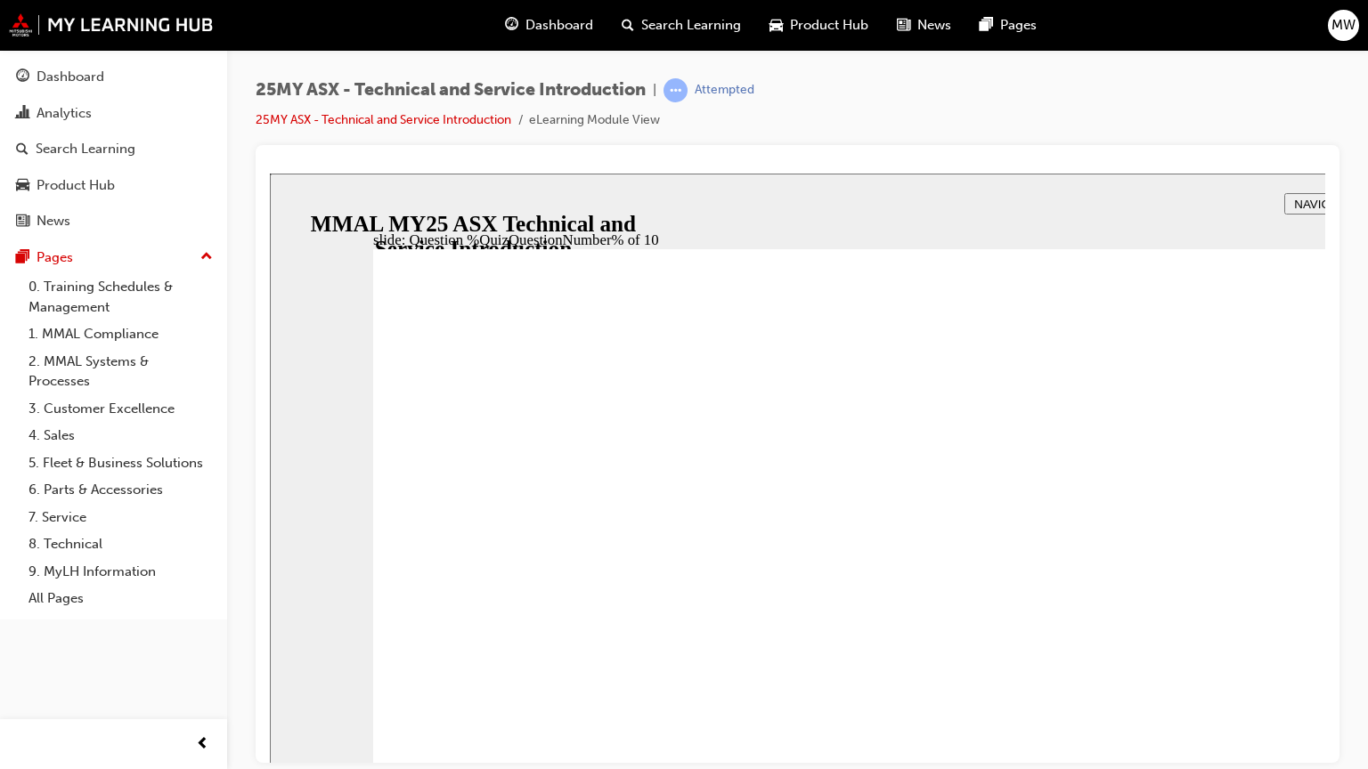
radio input "true"
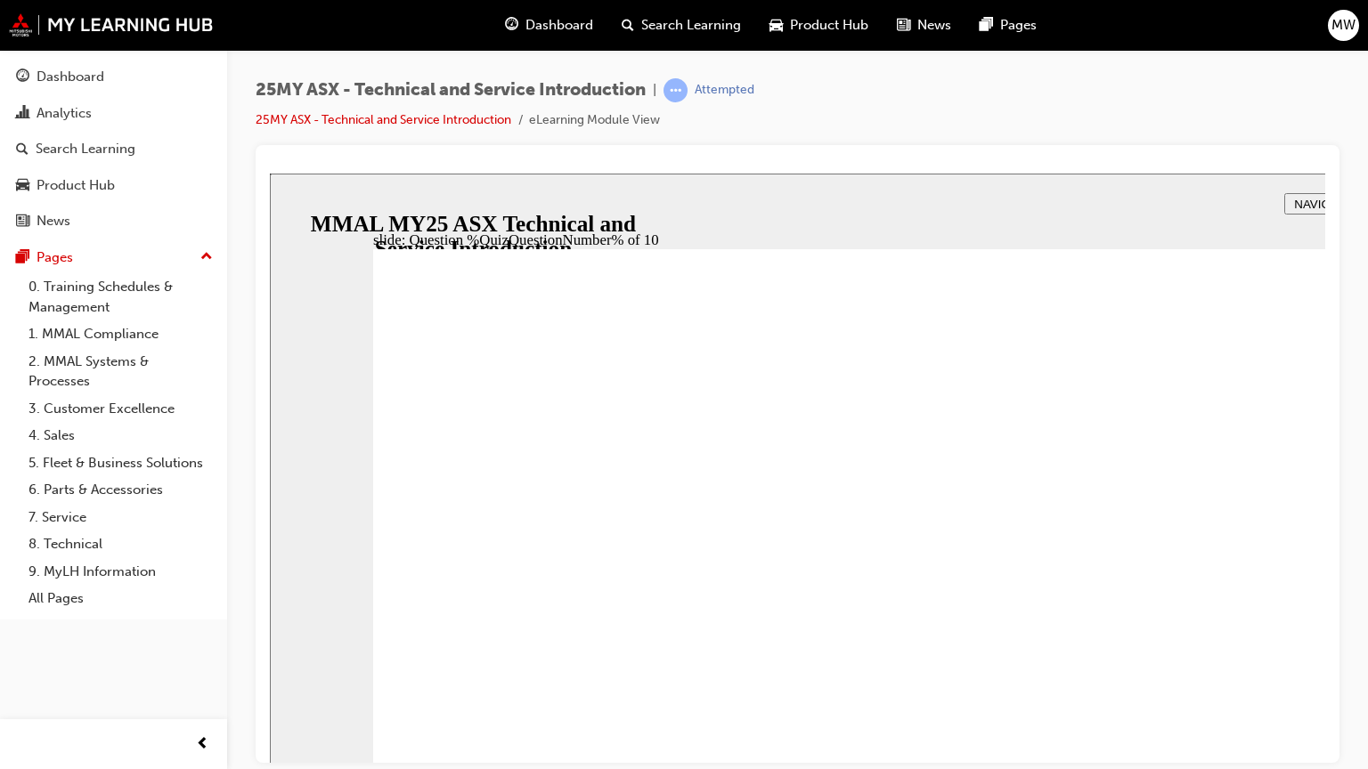
radio input "true"
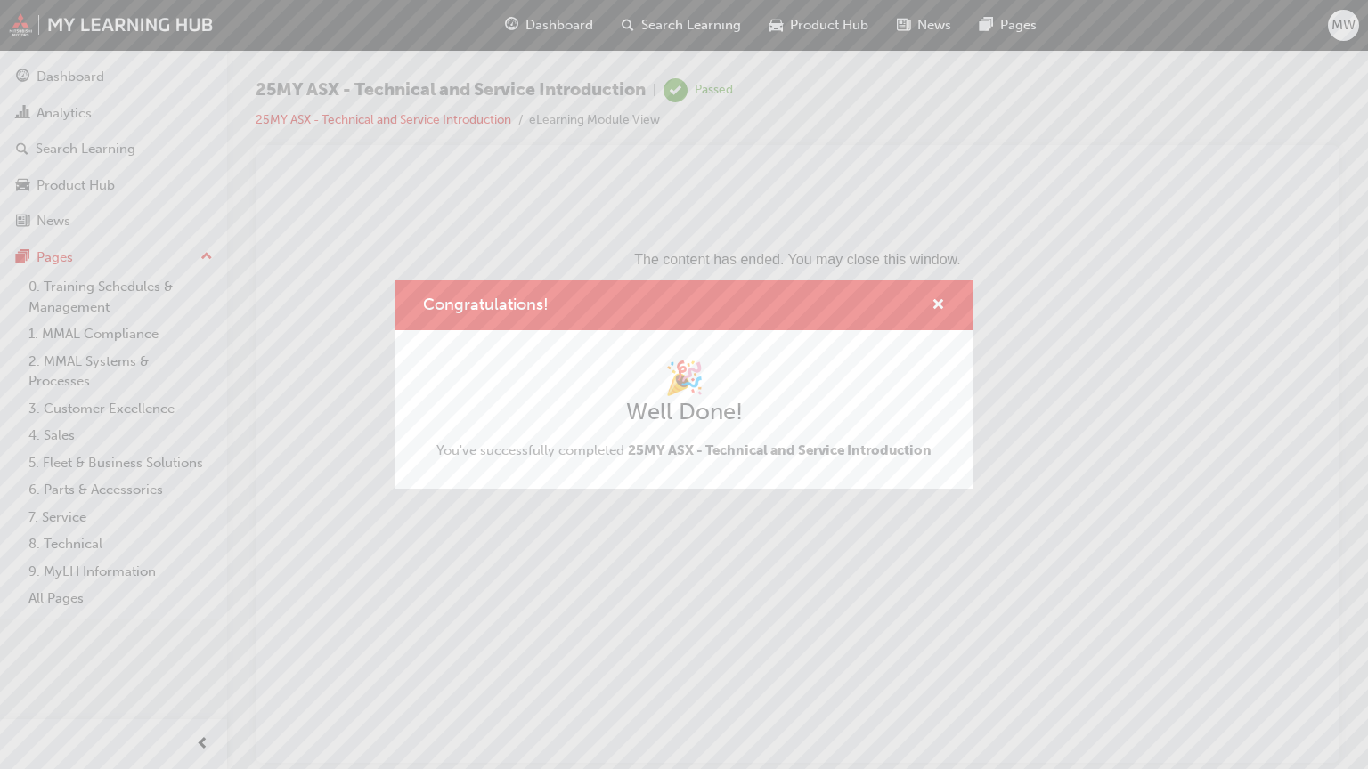
click at [1052, 281] on html "The content has ended. You may close this window." at bounding box center [797, 227] width 1055 height 109
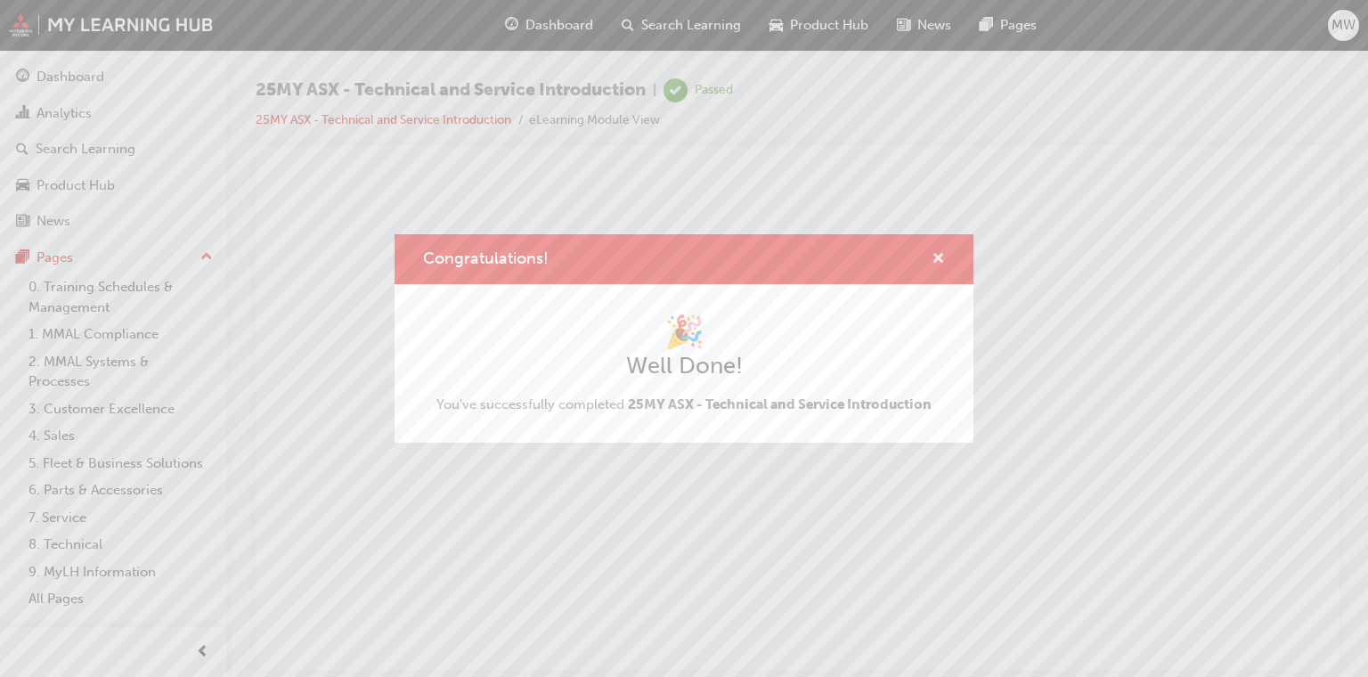
click at [942, 264] on span "cross-icon" at bounding box center [937, 260] width 13 height 16
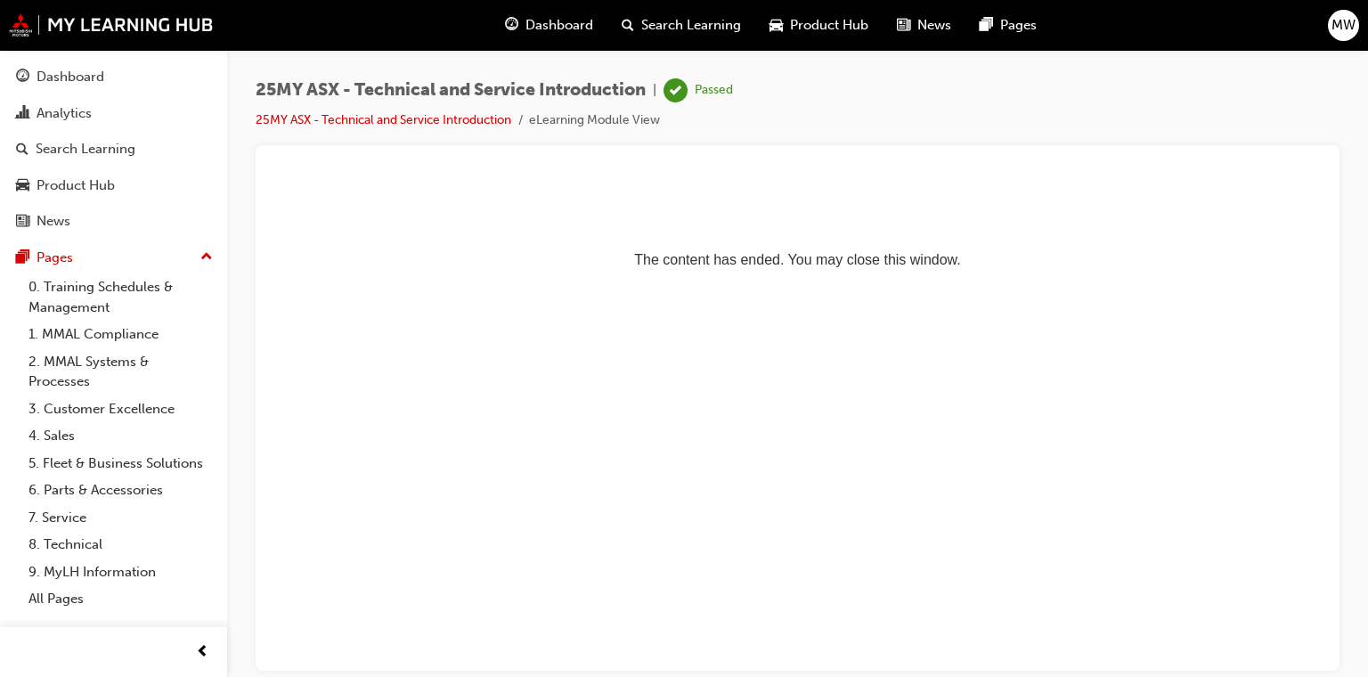
click at [1346, 26] on span "MW" at bounding box center [1343, 25] width 24 height 20
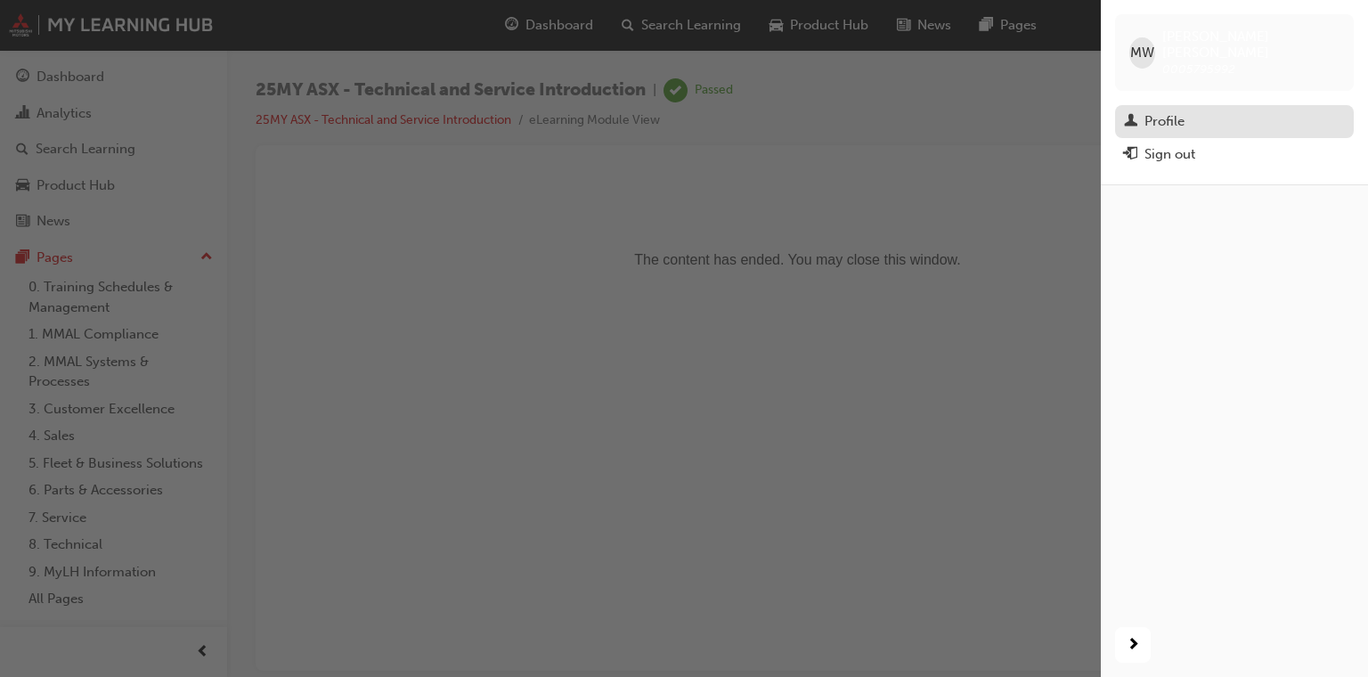
click at [1210, 110] on div "Profile" at bounding box center [1234, 121] width 221 height 22
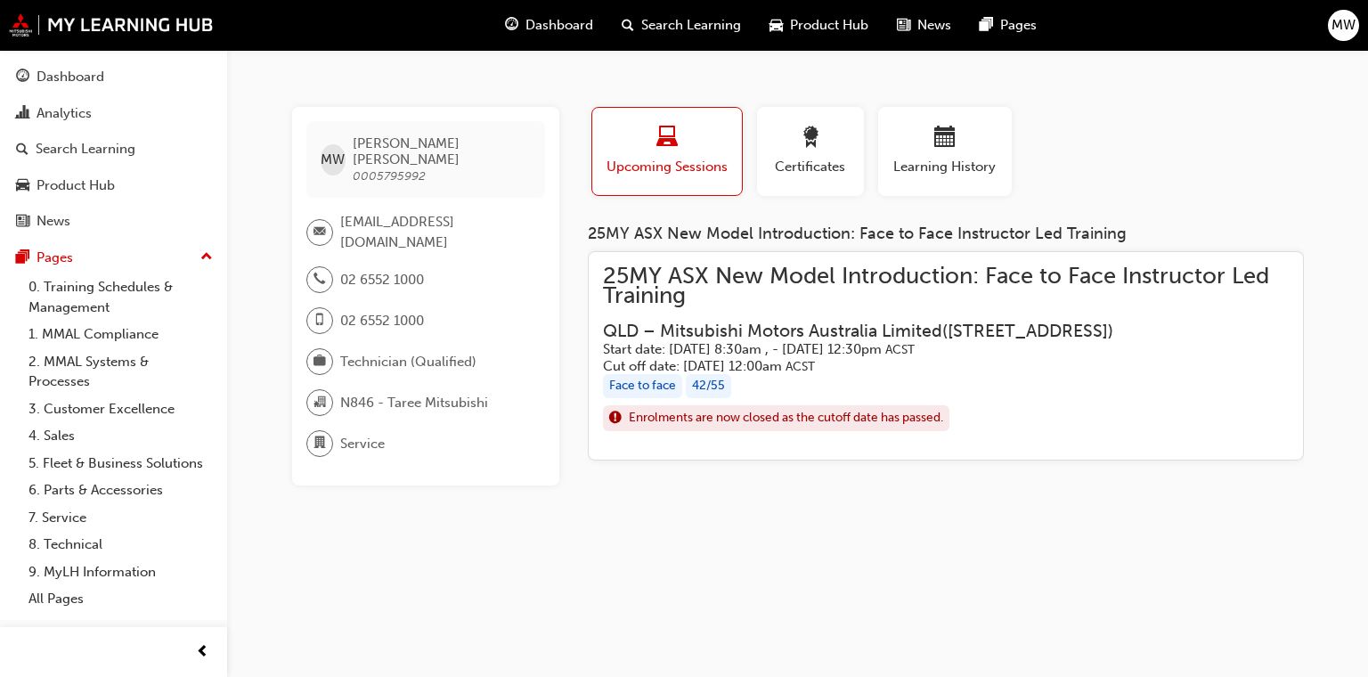
click at [663, 398] on div "Face to face" at bounding box center [642, 386] width 79 height 24
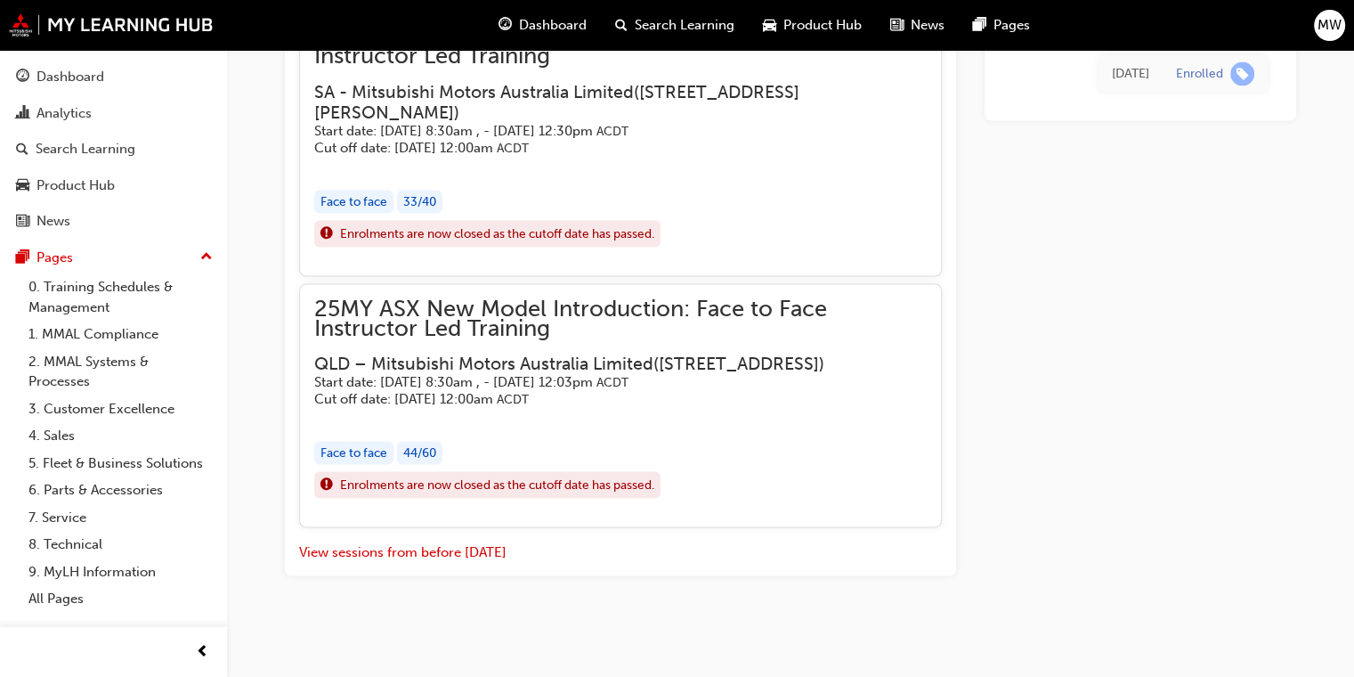
scroll to position [3364, 0]
click at [734, 427] on div "button" at bounding box center [620, 416] width 613 height 20
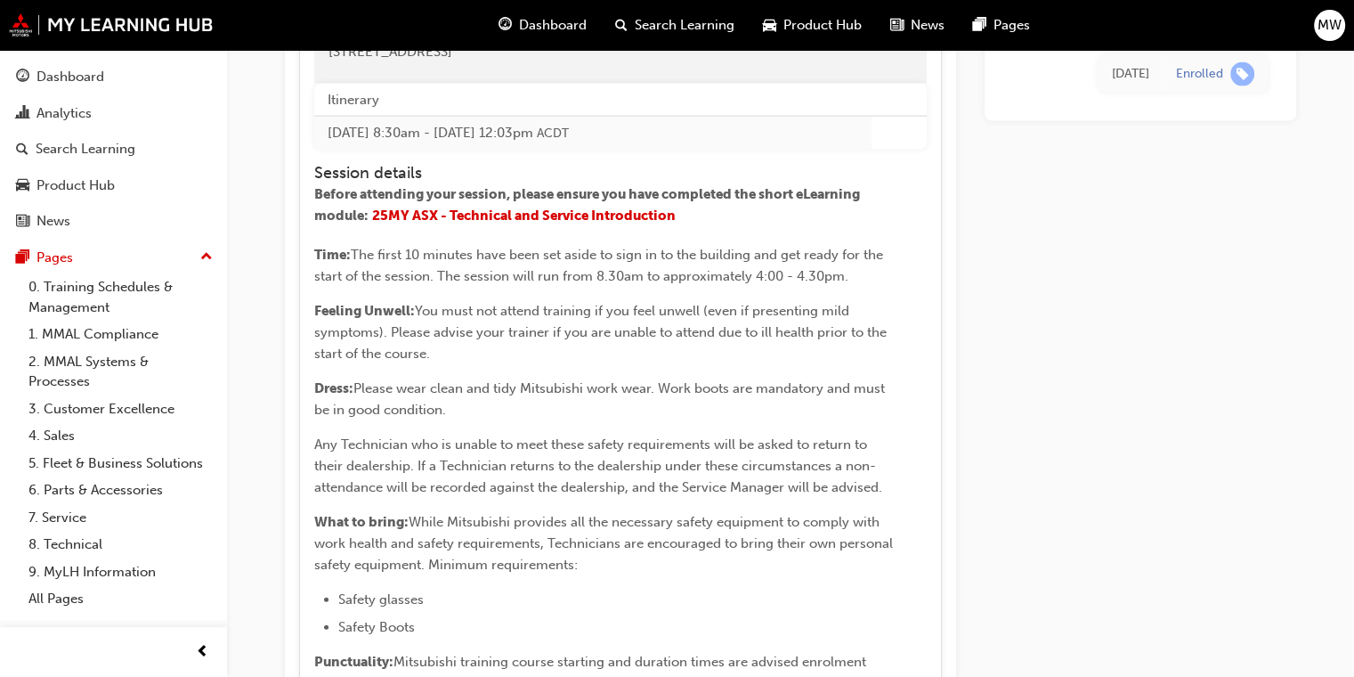
scroll to position [3899, 0]
